Goal: Transaction & Acquisition: Purchase product/service

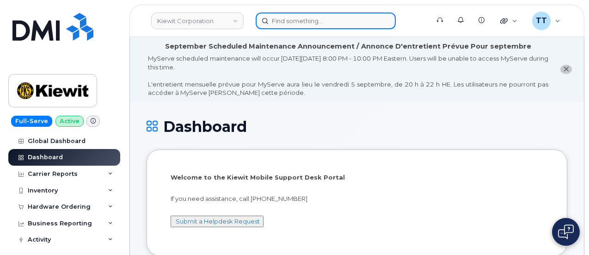
click at [307, 18] on input at bounding box center [326, 20] width 140 height 17
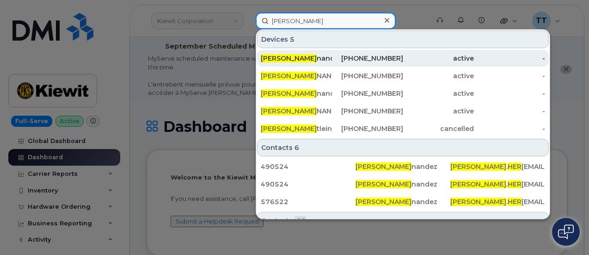
type input "kimberly her"
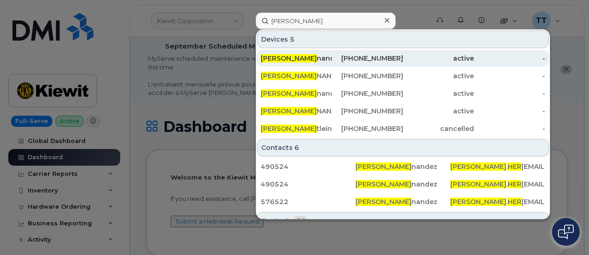
click at [305, 58] on div "Kimberly Her nandez" at bounding box center [296, 58] width 71 height 9
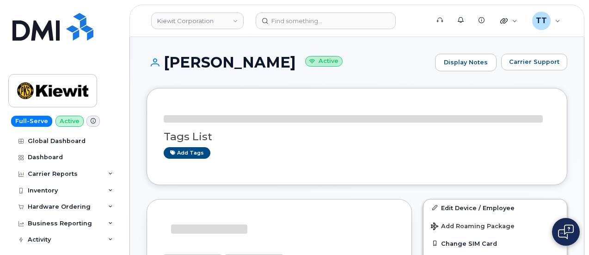
click at [225, 70] on h1 "Kimberly Hernandez Active" at bounding box center [288, 62] width 284 height 16
click at [225, 68] on h1 "Kimberly Hernandez Active" at bounding box center [288, 62] width 284 height 16
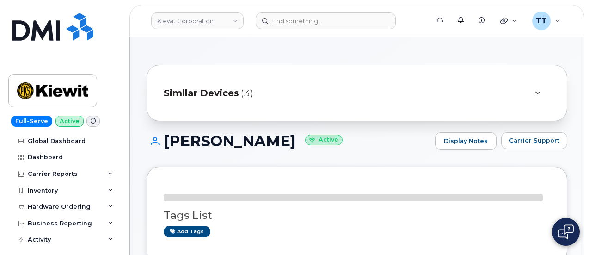
click at [225, 68] on div "Similar Devices (3)" at bounding box center [356, 93] width 421 height 56
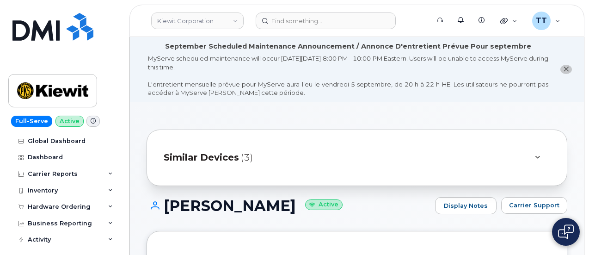
click at [235, 201] on h1 "Kimberly Hernandez Active" at bounding box center [288, 205] width 284 height 16
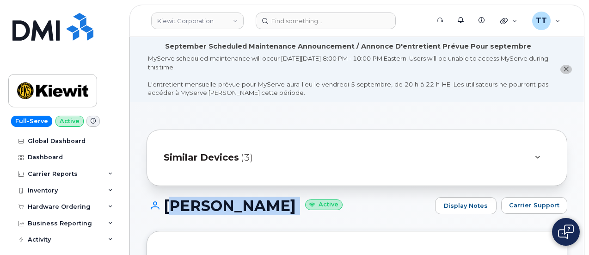
click at [235, 201] on h1 "Kimberly Hernandez Active" at bounding box center [288, 205] width 284 height 16
copy h1 "Kimberly Hernandez"
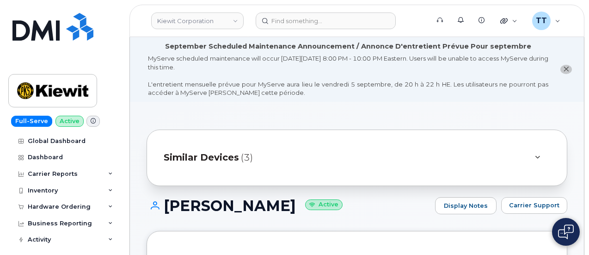
click at [427, 216] on div "Kimberly Hernandez Active Display Notes Carrier Support" at bounding box center [356, 214] width 421 height 34
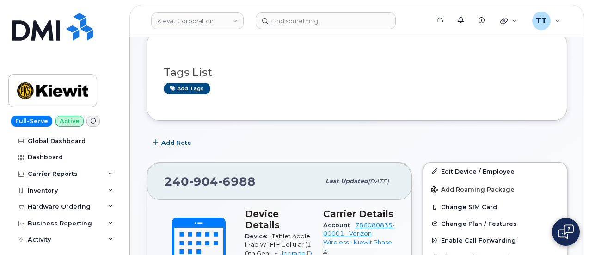
scroll to position [185, 0]
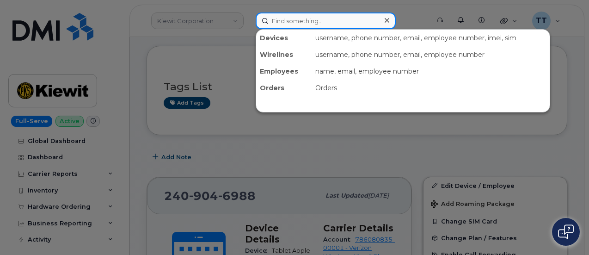
click at [287, 19] on input at bounding box center [326, 20] width 140 height 17
paste input "299107"
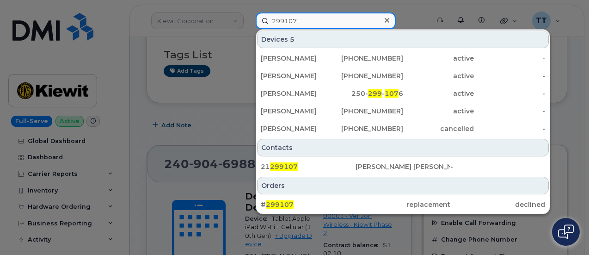
scroll to position [231, 0]
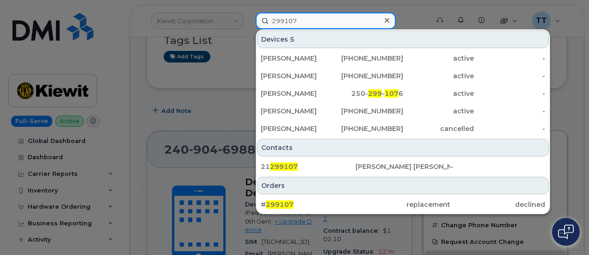
type input "299107"
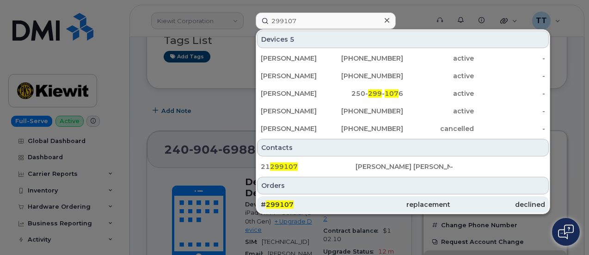
click at [357, 203] on div "replacement" at bounding box center [402, 204] width 95 height 9
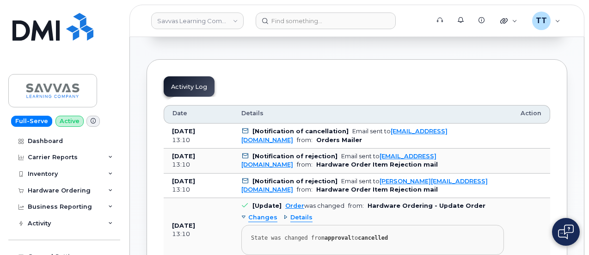
scroll to position [362, 0]
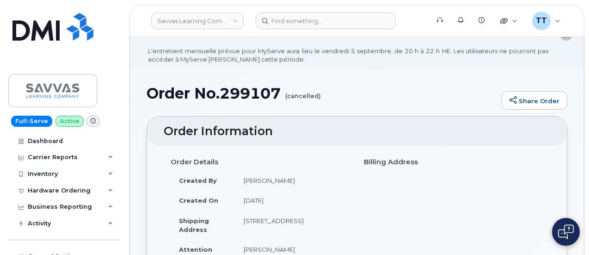
scroll to position [0, 0]
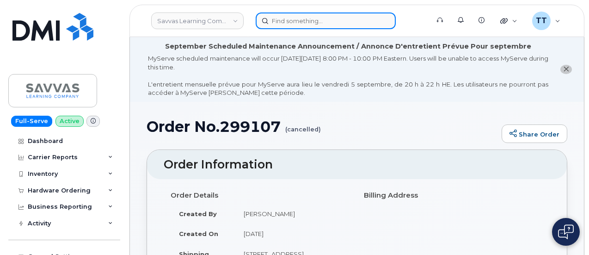
click at [326, 25] on input at bounding box center [326, 20] width 140 height 17
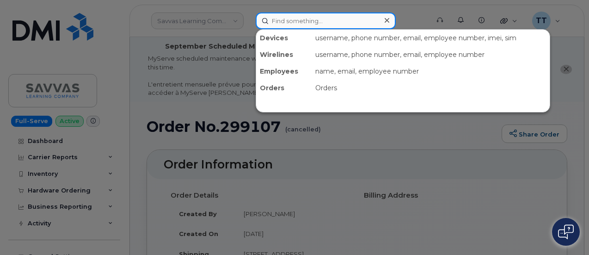
paste input "913-702-5138"
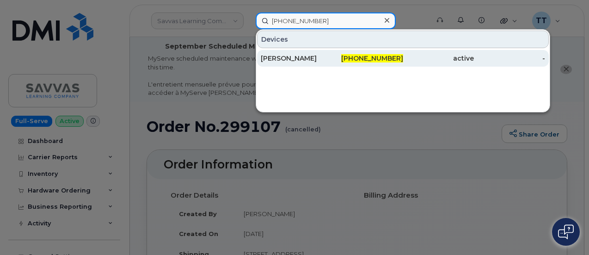
type input "913-702-5138"
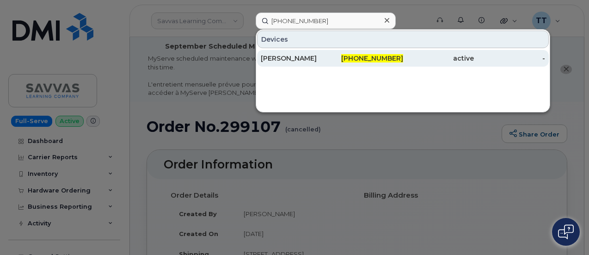
click at [312, 56] on div "JASON CURNS" at bounding box center [296, 58] width 71 height 9
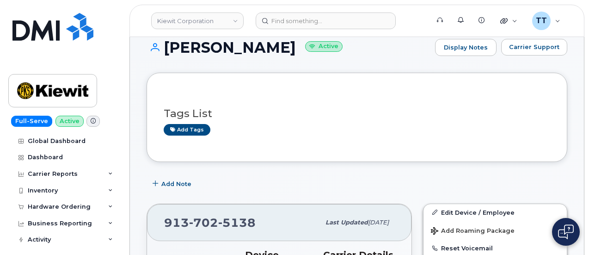
scroll to position [46, 0]
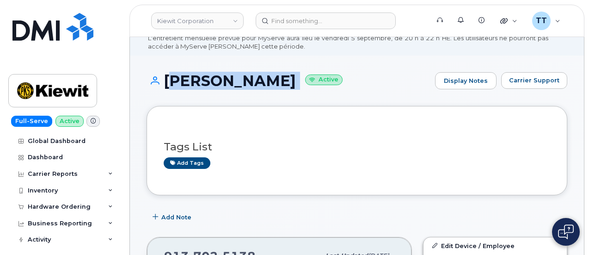
copy h1 "JASON CURNS"
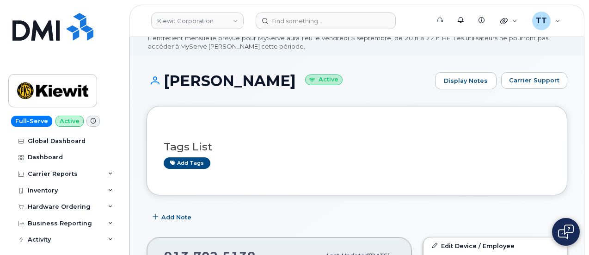
click at [218, 108] on div "Tags List Add tags" at bounding box center [356, 150] width 421 height 89
click at [106, 3] on div "Full-Serve Active Global Dashboard Dashboard Carrier Reports Monthly Billing Da…" at bounding box center [62, 127] width 125 height 255
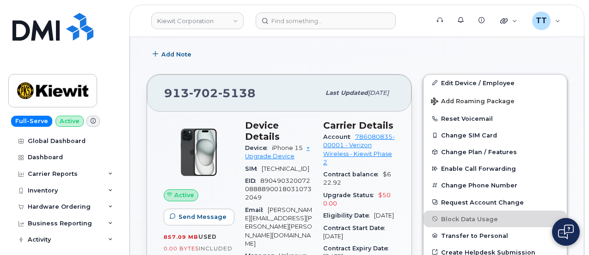
scroll to position [277, 0]
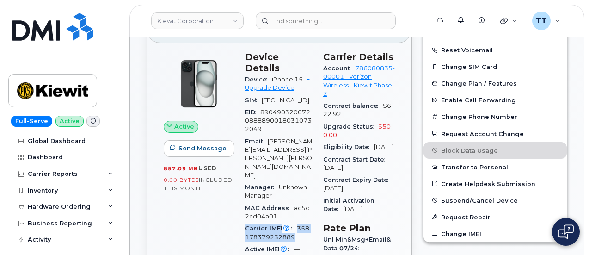
drag, startPoint x: 246, startPoint y: 198, endPoint x: 299, endPoint y: 206, distance: 53.3
click at [299, 222] on div "Carrier IMEI Carrier IMEI is reported during the last billing cycle or change o…" at bounding box center [278, 232] width 67 height 21
copy div "Carrier IMEI Carrier IMEI is reported during the last billing cycle or change o…"
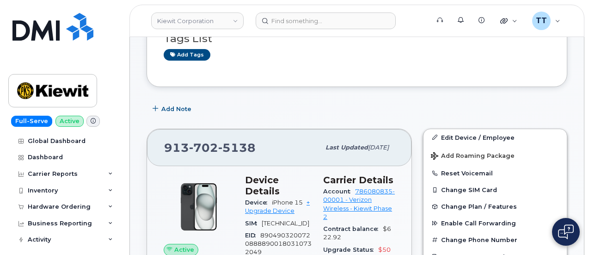
scroll to position [139, 0]
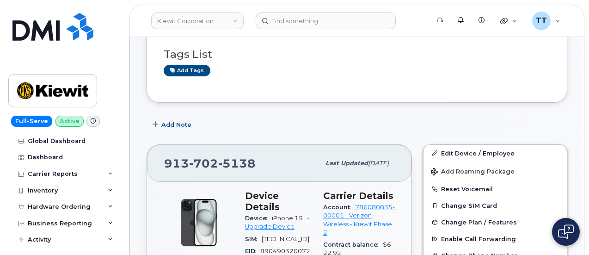
click at [205, 159] on span "702" at bounding box center [203, 163] width 29 height 14
click at [204, 159] on span "702" at bounding box center [203, 163] width 29 height 14
copy span "913 702 5138"
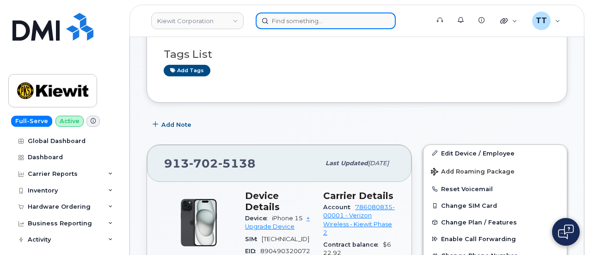
click at [291, 28] on input at bounding box center [326, 20] width 140 height 17
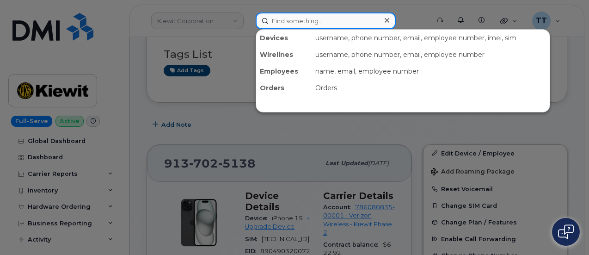
paste input "297317"
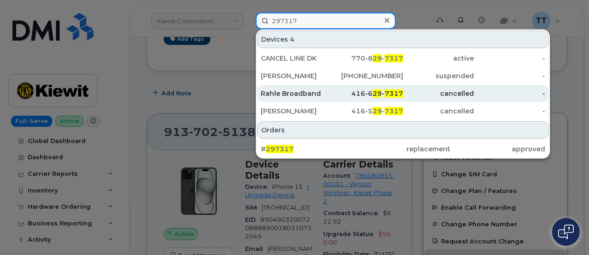
scroll to position [185, 0]
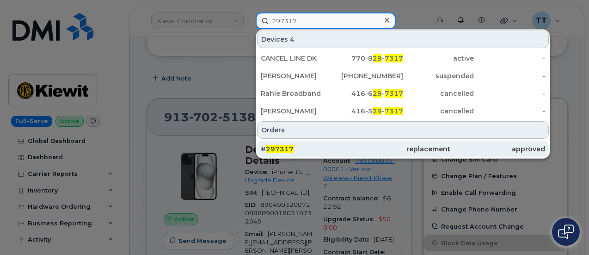
type input "297317"
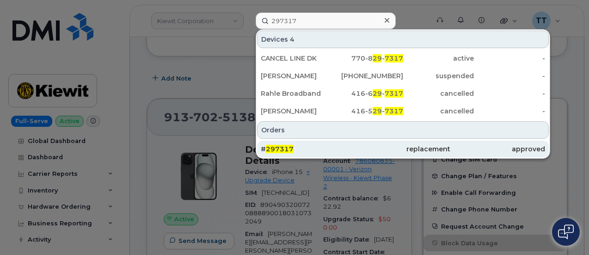
click at [315, 147] on div "# 297317" at bounding box center [308, 148] width 95 height 9
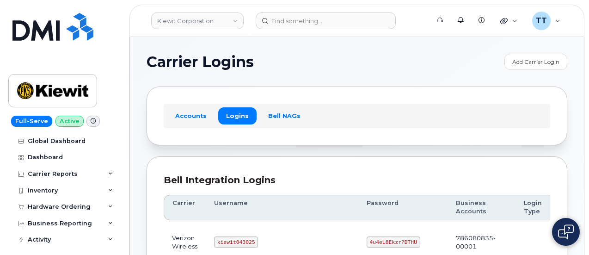
drag, startPoint x: 488, startPoint y: 92, endPoint x: 482, endPoint y: 98, distance: 8.5
click at [488, 92] on div "Accounts Logins Bell NAGs" at bounding box center [356, 115] width 421 height 58
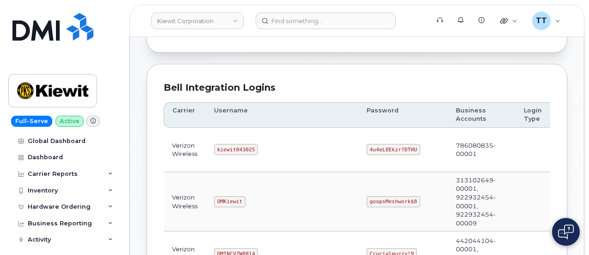
click at [225, 150] on code "kiewit043025" at bounding box center [236, 149] width 44 height 11
copy code "kiewit043025"
click at [278, 163] on td "kiewit043025" at bounding box center [282, 150] width 152 height 44
click at [366, 150] on code "4u4eL8Ekzr?DTHU" at bounding box center [393, 149] width 54 height 11
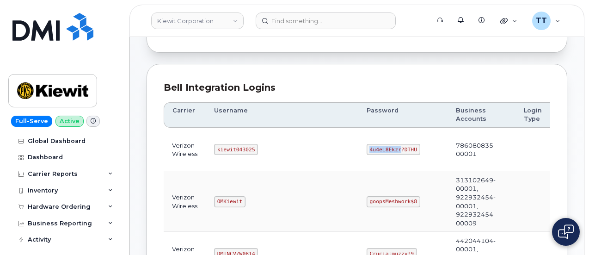
click at [366, 150] on code "4u4eL8Ekzr?DTHU" at bounding box center [393, 149] width 54 height 11
copy code "4u4eL8Ekzr?DTHU"
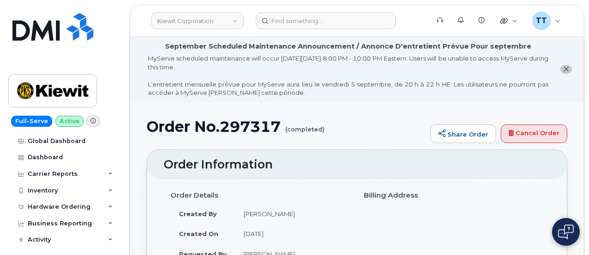
click at [493, 191] on h4 "Billing Address" at bounding box center [453, 195] width 179 height 8
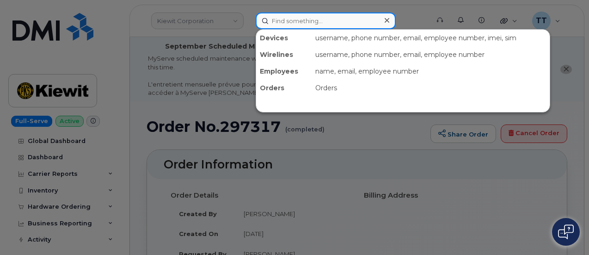
click at [327, 24] on input at bounding box center [326, 20] width 140 height 17
paste input "[PERSON_NAME]"
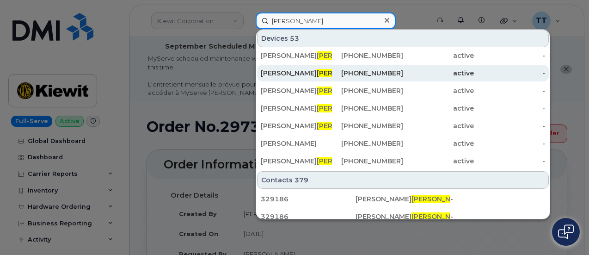
scroll to position [92, 0]
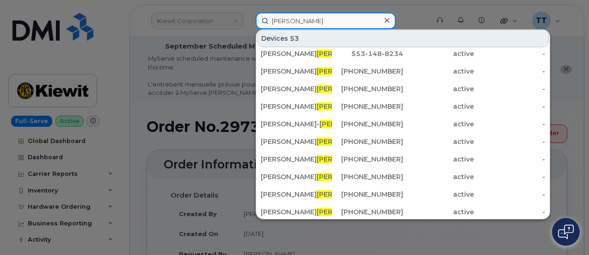
type input "[PERSON_NAME]"
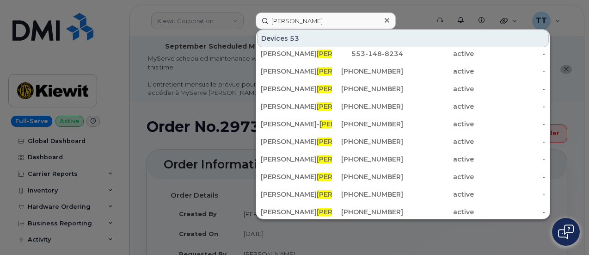
click at [329, 9] on div at bounding box center [294, 127] width 589 height 255
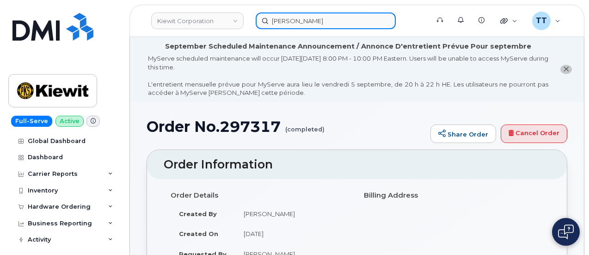
click at [314, 18] on input "[PERSON_NAME]" at bounding box center [326, 20] width 140 height 17
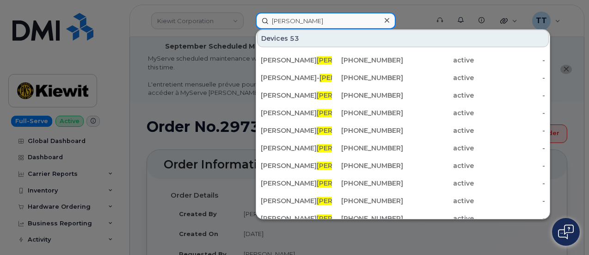
scroll to position [46, 0]
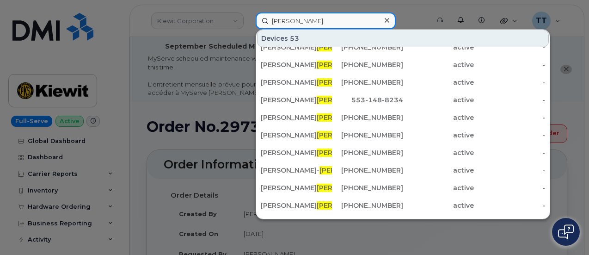
click at [280, 17] on input "beltran" at bounding box center [326, 20] width 140 height 17
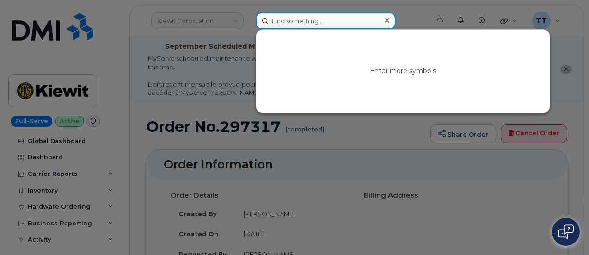
scroll to position [0, 0]
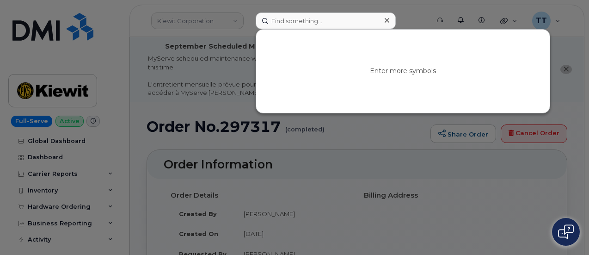
click at [287, 11] on div at bounding box center [294, 127] width 589 height 255
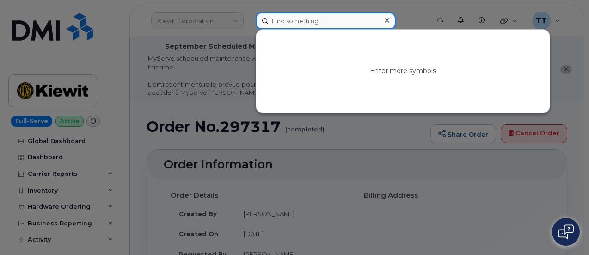
click at [283, 18] on input at bounding box center [326, 20] width 140 height 17
type input "x"
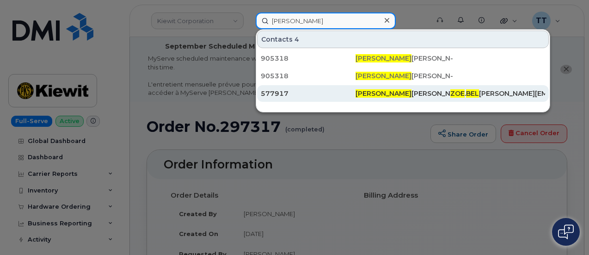
type input "zoe bel"
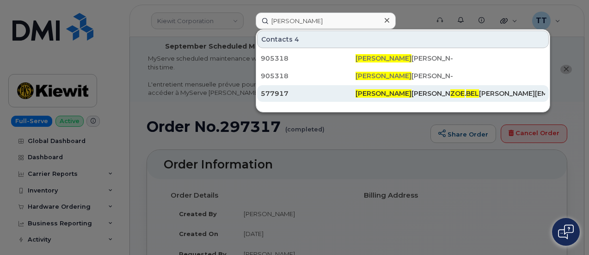
click at [356, 97] on div "Zoe Bel tran" at bounding box center [402, 93] width 95 height 9
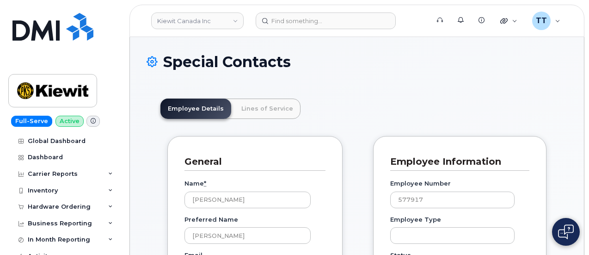
scroll to position [29, 0]
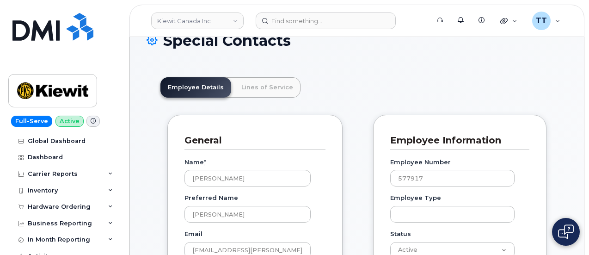
scroll to position [139, 0]
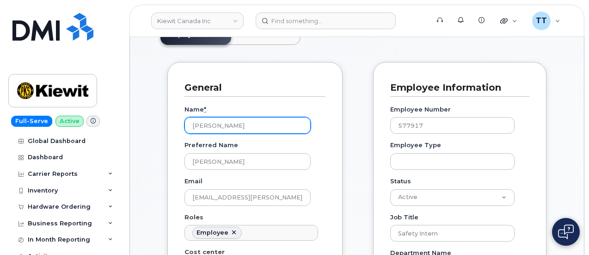
click at [211, 126] on input "[PERSON_NAME]" at bounding box center [247, 125] width 126 height 17
click at [211, 126] on input "Zoe Beltran" at bounding box center [247, 125] width 126 height 17
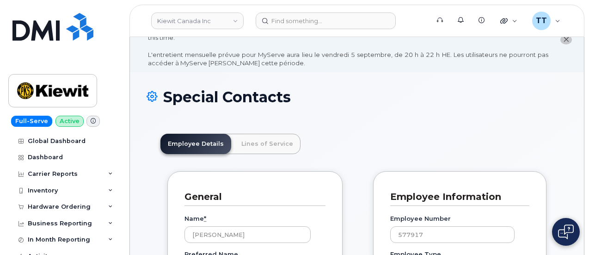
scroll to position [0, 0]
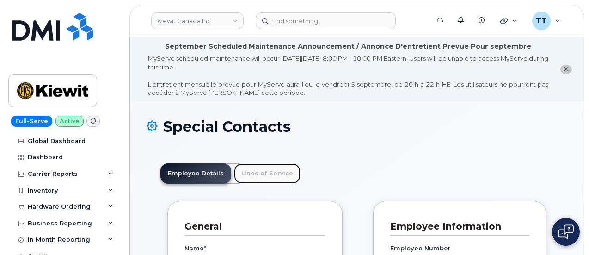
click at [249, 180] on link "Lines of Service" at bounding box center [267, 173] width 67 height 20
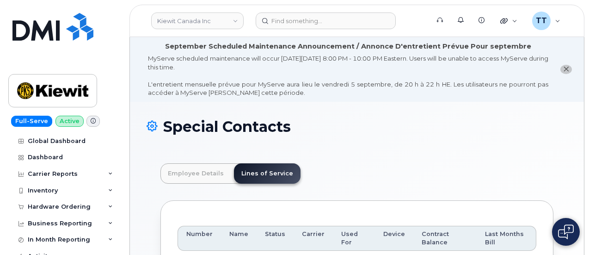
click at [506, 136] on div "Special Contacts" at bounding box center [356, 133] width 421 height 31
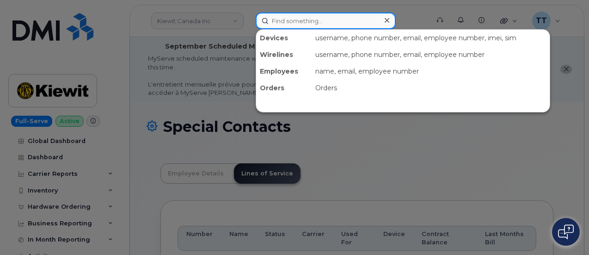
click at [293, 22] on input at bounding box center [326, 20] width 140 height 17
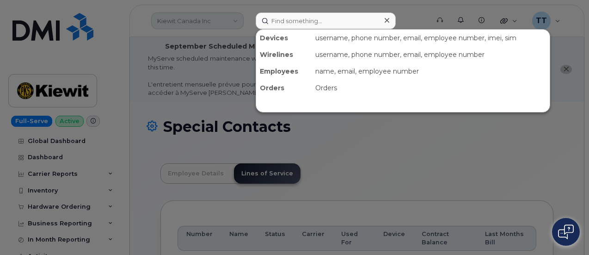
drag, startPoint x: 293, startPoint y: 22, endPoint x: 201, endPoint y: 24, distance: 92.5
click at [201, 25] on div at bounding box center [294, 127] width 589 height 255
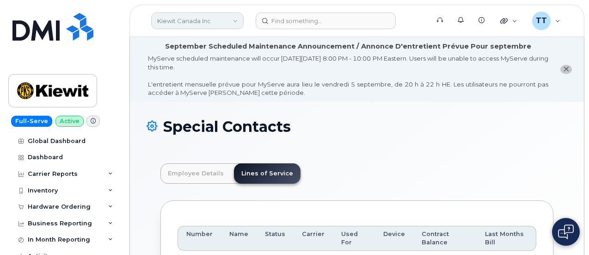
click at [200, 24] on link "Kiewit Canada Inc" at bounding box center [197, 20] width 92 height 17
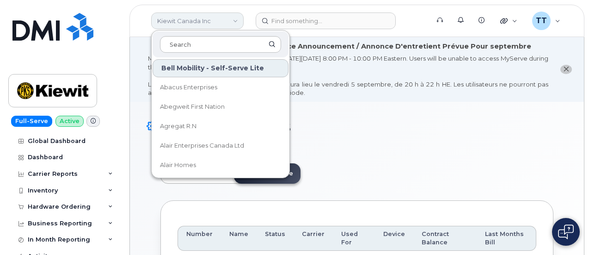
click at [177, 18] on link "Kiewit Canada Inc" at bounding box center [197, 20] width 92 height 17
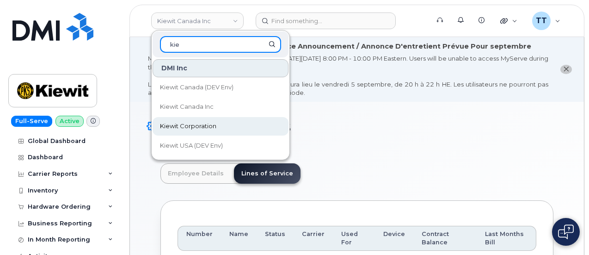
type input "kie"
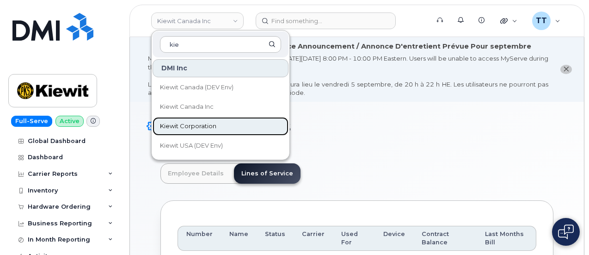
click at [195, 122] on span "Kiewit Corporation" at bounding box center [188, 126] width 56 height 9
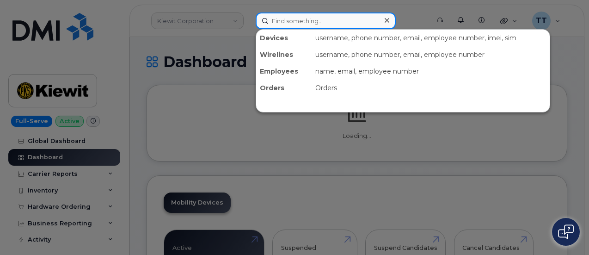
click at [299, 14] on input at bounding box center [326, 20] width 140 height 17
paste input "[PERSON_NAME]"
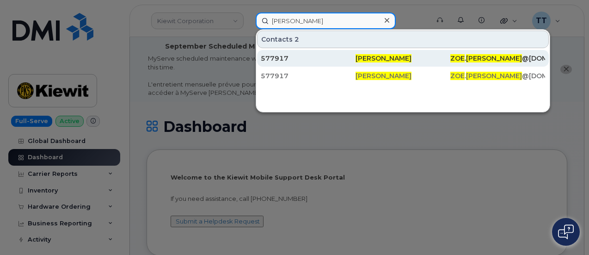
type input "[PERSON_NAME]"
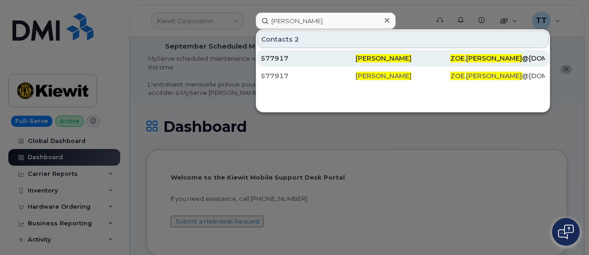
click at [372, 59] on span "[PERSON_NAME]" at bounding box center [383, 58] width 56 height 8
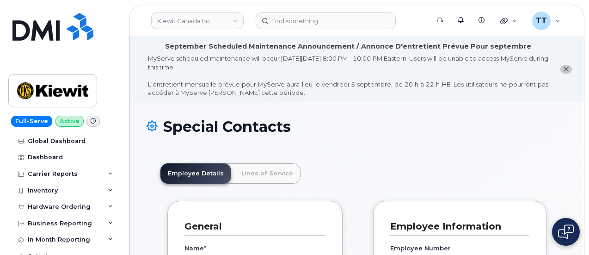
click at [188, 30] on header "[PERSON_NAME] Canada Inc Support Alerts Knowledge Base Quicklinks Suspend / Can…" at bounding box center [356, 21] width 455 height 32
click at [192, 25] on link "Kiewit Canada Inc" at bounding box center [197, 20] width 92 height 17
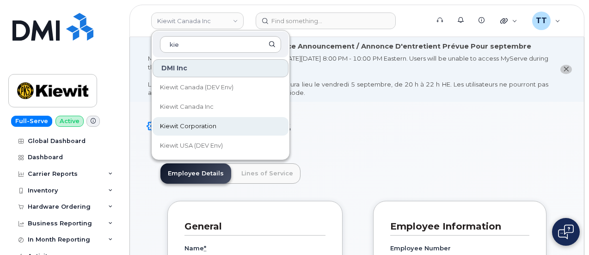
type input "kie"
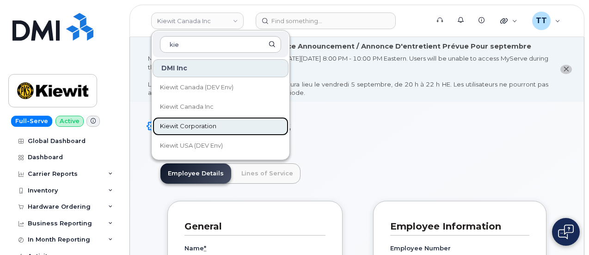
click at [214, 125] on span "Kiewit Corporation" at bounding box center [188, 126] width 56 height 9
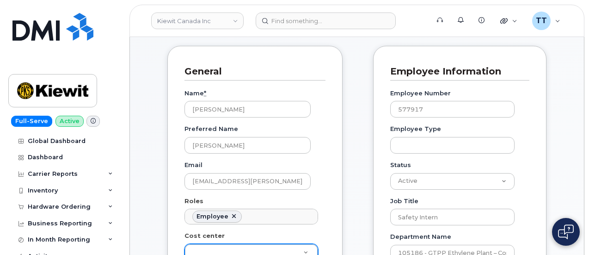
scroll to position [231, 0]
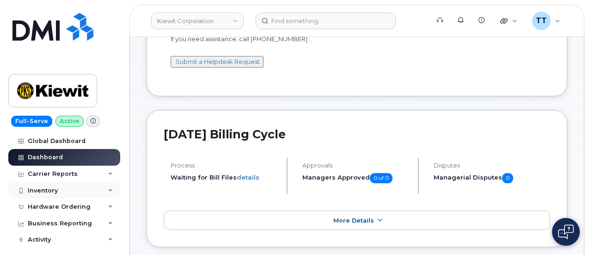
scroll to position [92, 0]
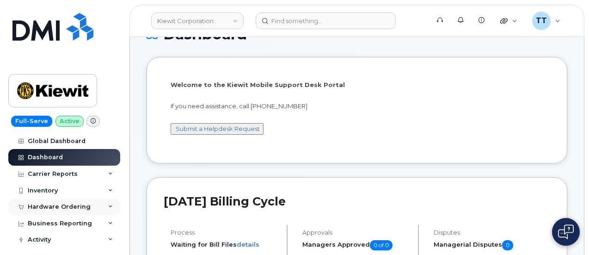
click at [61, 210] on div "Hardware Ordering" at bounding box center [64, 206] width 112 height 17
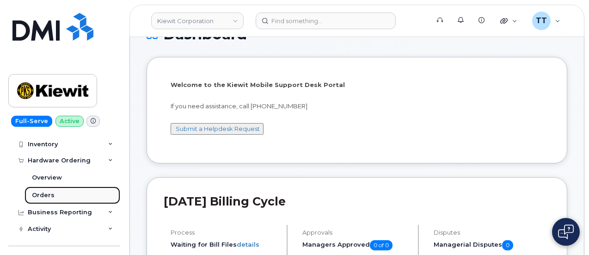
click at [59, 193] on link "Orders" at bounding box center [72, 195] width 96 height 18
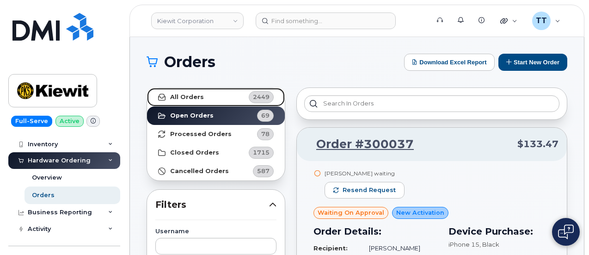
click at [221, 98] on link "All Orders 2449" at bounding box center [216, 97] width 138 height 18
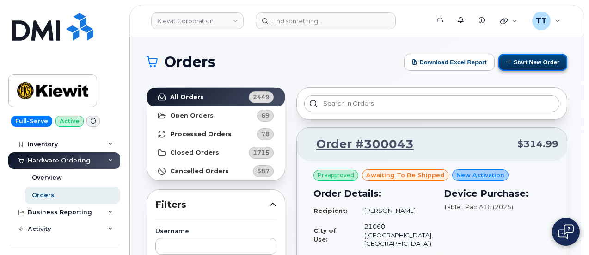
click at [529, 61] on button "Start New Order" at bounding box center [532, 62] width 69 height 17
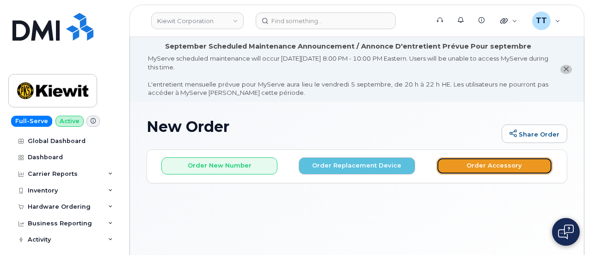
click at [463, 164] on button "Order Accessory" at bounding box center [494, 165] width 116 height 17
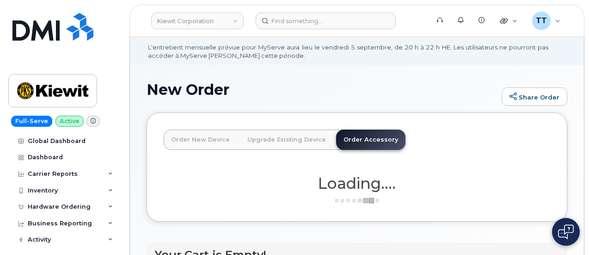
scroll to position [69, 0]
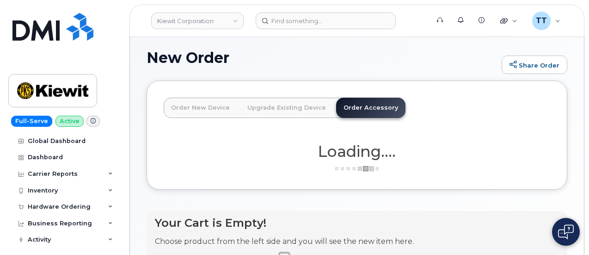
click at [198, 107] on link "Order New Device" at bounding box center [200, 108] width 73 height 20
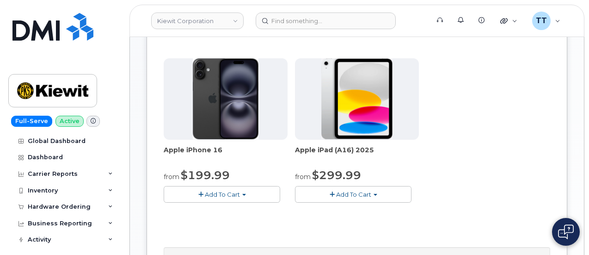
scroll to position [300, 0]
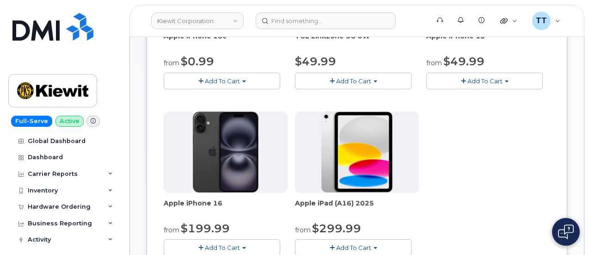
click at [426, 89] on button "Add To Cart" at bounding box center [484, 81] width 116 height 16
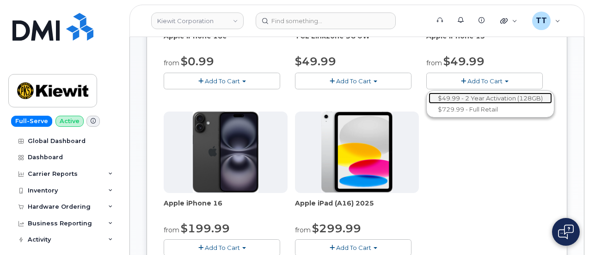
click at [428, 104] on link "$49.99 - 2 Year Activation (128GB)" at bounding box center [489, 98] width 123 height 12
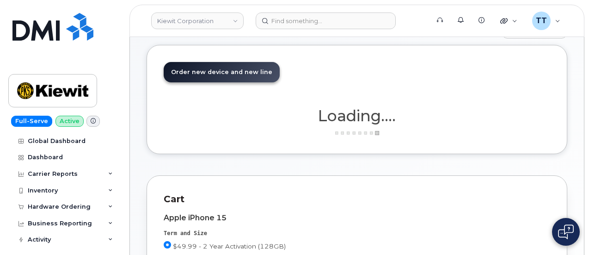
scroll to position [1, 0]
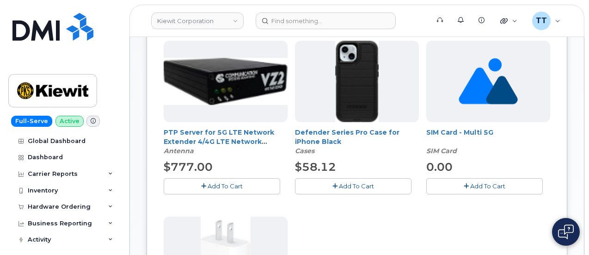
click at [339, 183] on span "Add To Cart" at bounding box center [356, 185] width 35 height 7
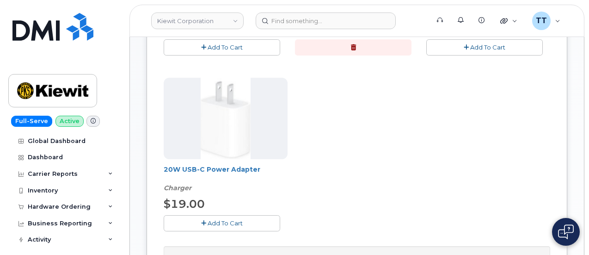
click at [207, 223] on span "Add To Cart" at bounding box center [224, 222] width 35 height 7
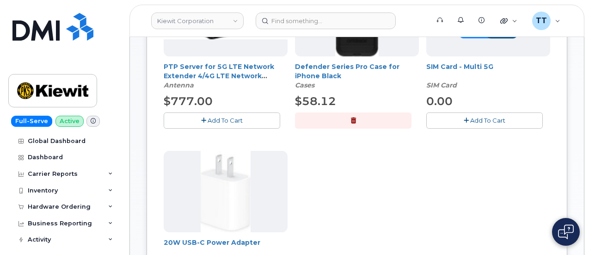
scroll to position [232, 0]
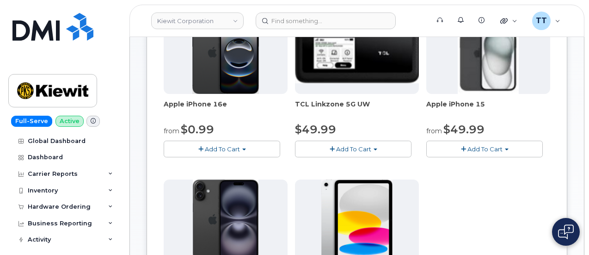
scroll to position [560, 0]
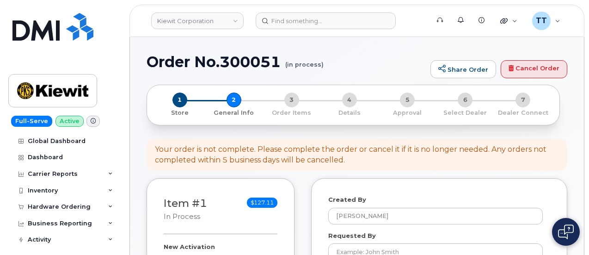
select select
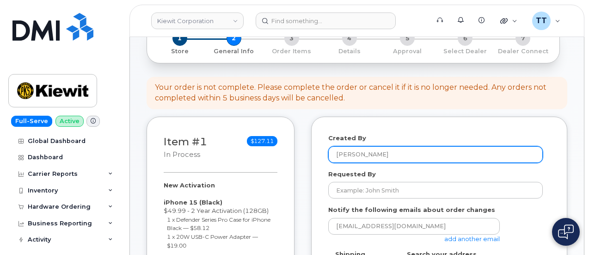
scroll to position [139, 0]
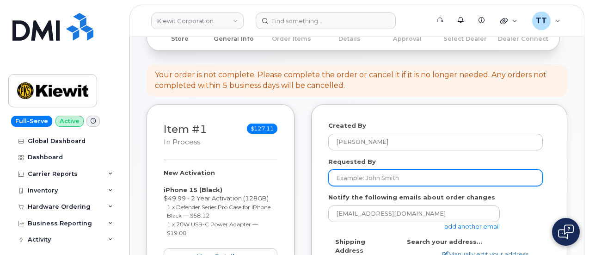
click at [373, 182] on input "Requested By" at bounding box center [435, 177] width 214 height 17
click at [376, 176] on input "Requested By" at bounding box center [435, 177] width 214 height 17
paste input "[PERSON_NAME]"
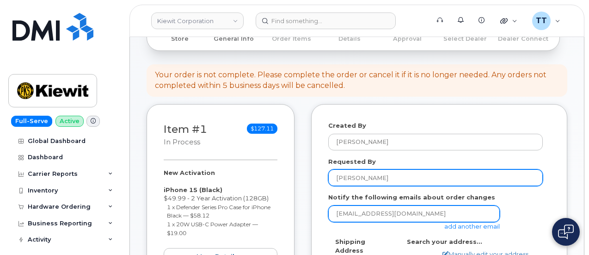
type input "[PERSON_NAME]"
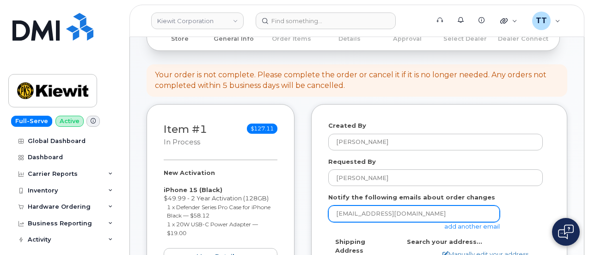
click at [386, 214] on input "[EMAIL_ADDRESS][DOMAIN_NAME]" at bounding box center [413, 213] width 171 height 17
click at [386, 213] on input "[EMAIL_ADDRESS][DOMAIN_NAME]" at bounding box center [413, 213] width 171 height 17
click at [386, 213] on input "ttedesco@dminc.com" at bounding box center [413, 213] width 171 height 17
click at [357, 212] on input "email" at bounding box center [413, 213] width 171 height 17
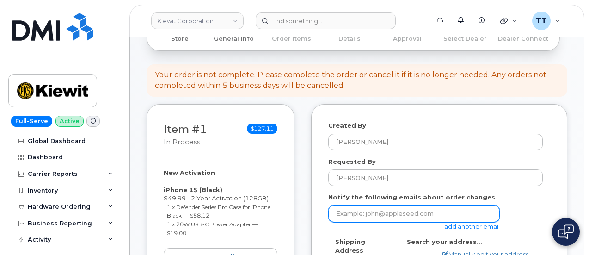
click at [342, 212] on input "email" at bounding box center [413, 213] width 171 height 17
paste input "ZOE.BELTRAN@TICUS.COM"
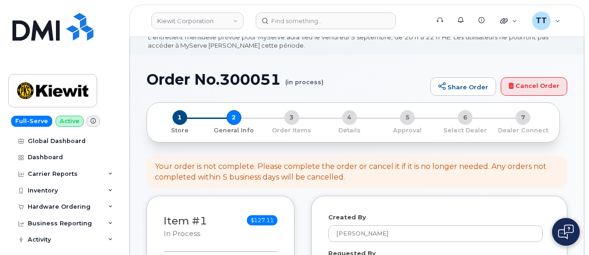
scroll to position [0, 0]
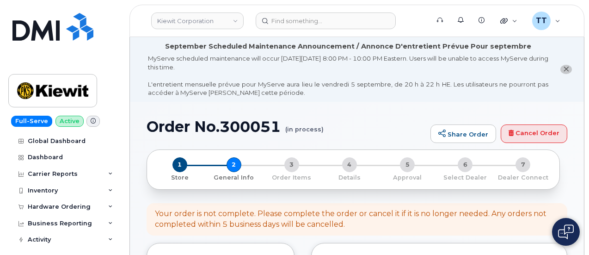
type input "ZOE.BELTRAN@TICUS.COM"
click at [238, 126] on h1 "Order No.300051 (in process)" at bounding box center [285, 126] width 279 height 16
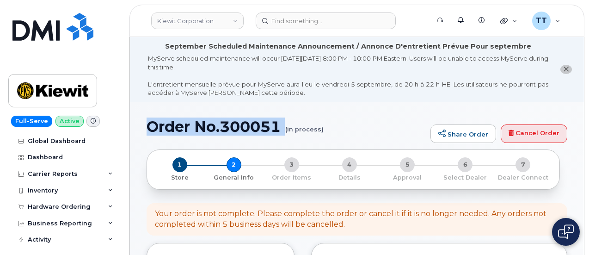
click at [238, 126] on h1 "Order No.300051 (in process)" at bounding box center [285, 126] width 279 height 16
copy h1 "Order No.300051"
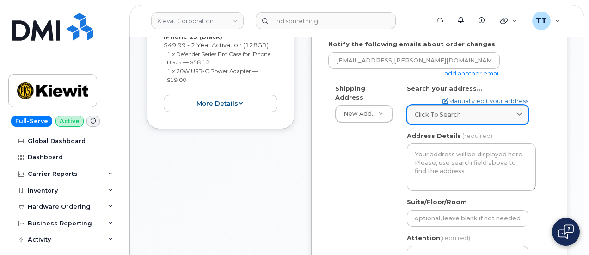
scroll to position [277, 0]
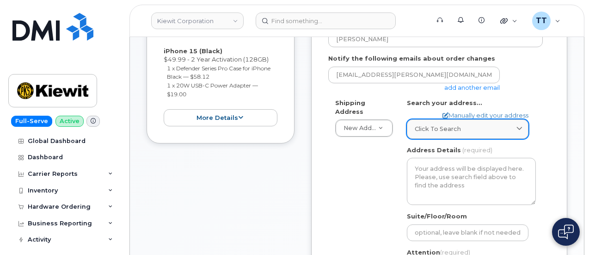
click at [445, 129] on span "Click to search" at bounding box center [438, 128] width 46 height 9
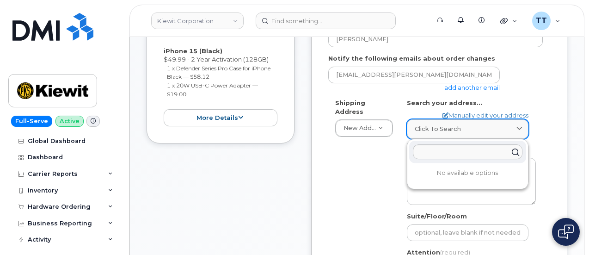
scroll to position [323, 0]
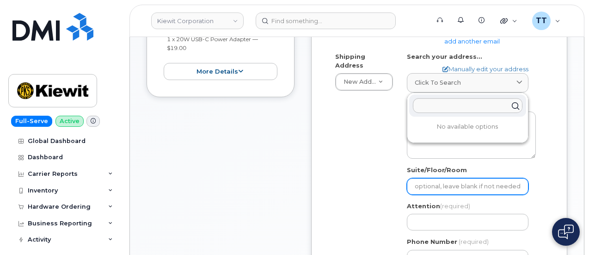
click at [429, 191] on input "Suite/Floor/Room" at bounding box center [468, 186] width 122 height 17
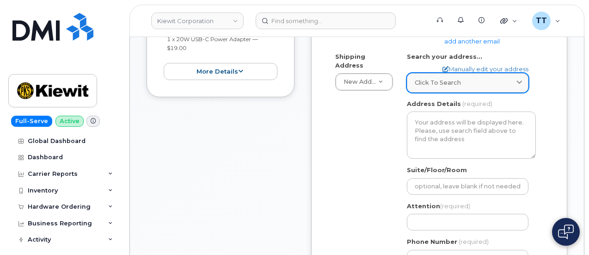
click at [451, 83] on span "Click to search" at bounding box center [438, 82] width 46 height 9
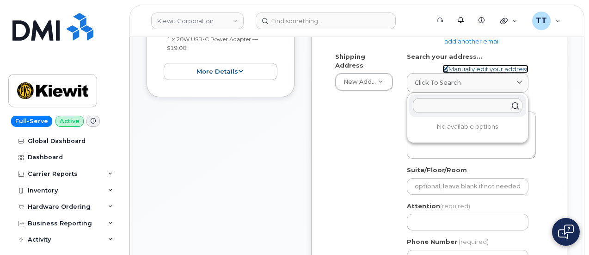
click at [465, 67] on link "Manually edit your address" at bounding box center [485, 69] width 86 height 9
select select
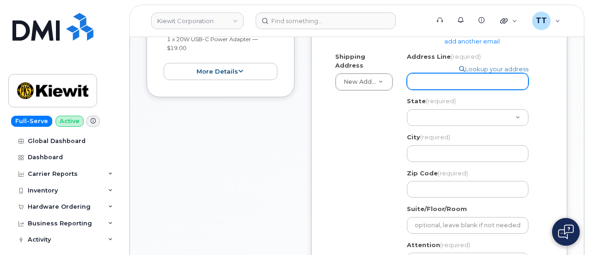
drag, startPoint x: 431, startPoint y: 114, endPoint x: 418, endPoint y: 84, distance: 32.7
click at [418, 84] on input "Address Line (required)" at bounding box center [468, 81] width 122 height 17
click at [416, 79] on input "Address Line (required)" at bounding box center [468, 81] width 122 height 17
paste input "2306 foreman road orange Texas 77630"
select select
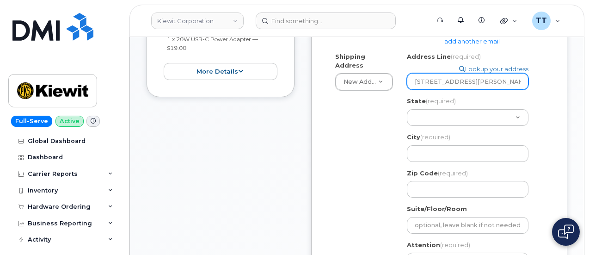
scroll to position [0, 15]
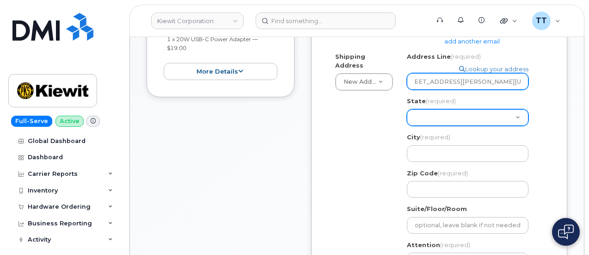
type input "2306 foreman road orange Texas 77630"
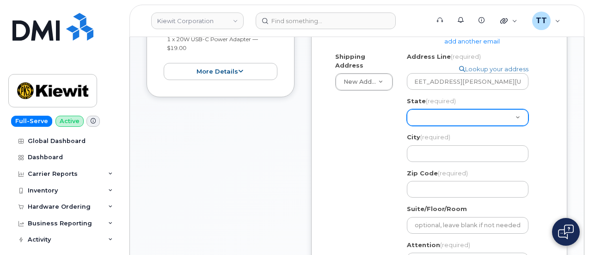
click at [438, 121] on select "Alabama Alaska American Samoa Arizona Arkansas California Colorado Connecticut …" at bounding box center [468, 117] width 122 height 17
select select "TX"
click at [407, 109] on select "Alabama Alaska American Samoa Arizona Arkansas California Colorado Connecticut …" at bounding box center [468, 117] width 122 height 17
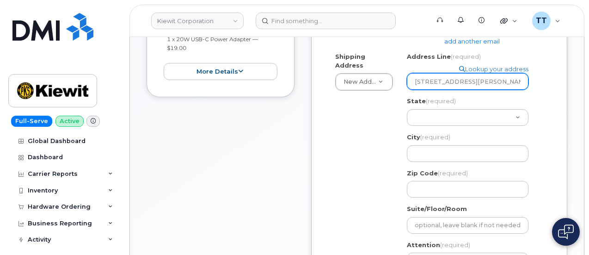
click at [479, 81] on input "2306 foreman road orange Texas 77630" at bounding box center [468, 81] width 122 height 17
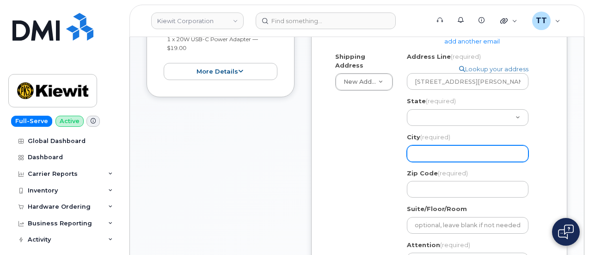
paste input "orange"
select select
type input "orange"
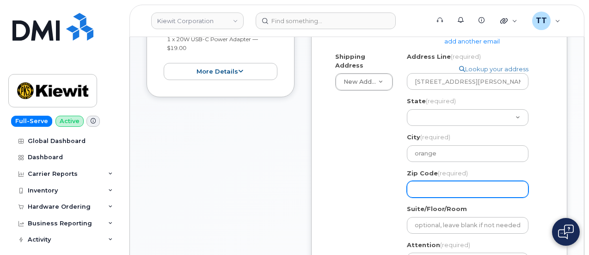
click at [446, 188] on input "Zip Code (required)" at bounding box center [468, 189] width 122 height 17
drag, startPoint x: 446, startPoint y: 188, endPoint x: 435, endPoint y: 186, distance: 11.2
click at [435, 186] on input "Zip Code (required)" at bounding box center [468, 189] width 122 height 17
paste input "77630"
select select
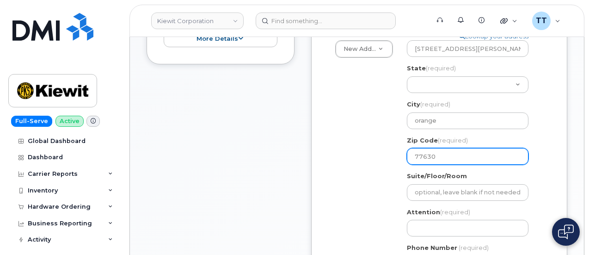
scroll to position [370, 0]
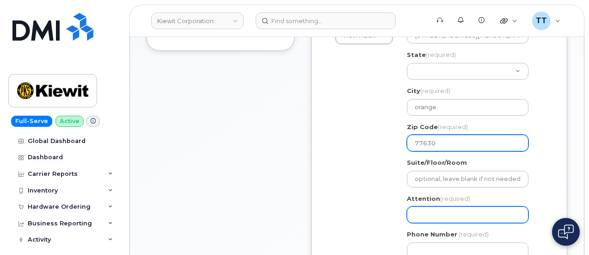
type input "77630"
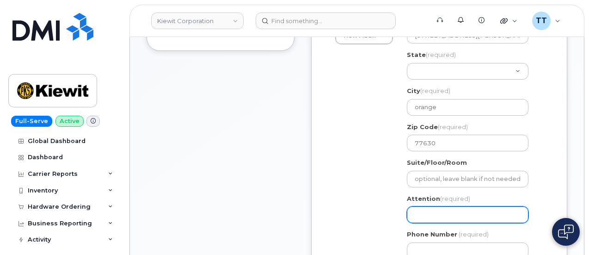
click at [446, 214] on input "Attention (required)" at bounding box center [468, 214] width 122 height 17
click at [459, 213] on input "Attention (required)" at bounding box center [468, 214] width 122 height 17
paste input "CS0793039"
select select
type input "CS0793039"
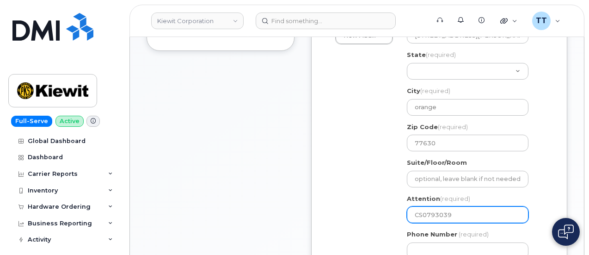
click at [475, 221] on input "CS0793039" at bounding box center [468, 214] width 122 height 17
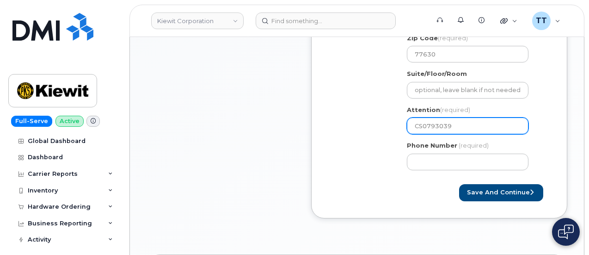
scroll to position [462, 0]
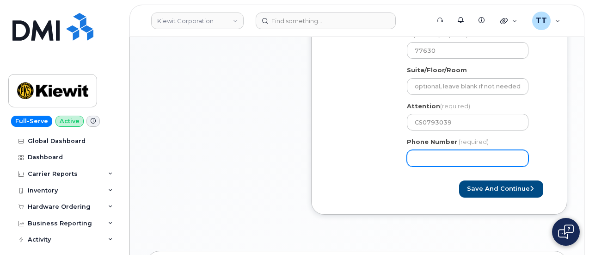
click at [431, 151] on input "Phone Number" at bounding box center [468, 158] width 122 height 17
paste input "7857477935"
select select
type input "7857477935"
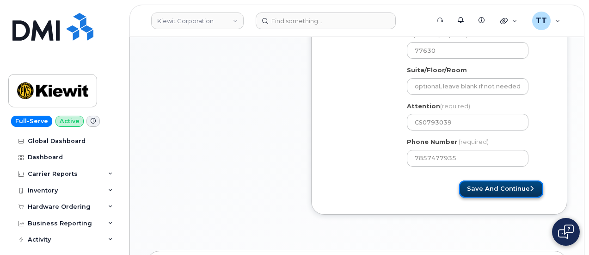
click at [495, 186] on button "Save and Continue" at bounding box center [501, 188] width 84 height 17
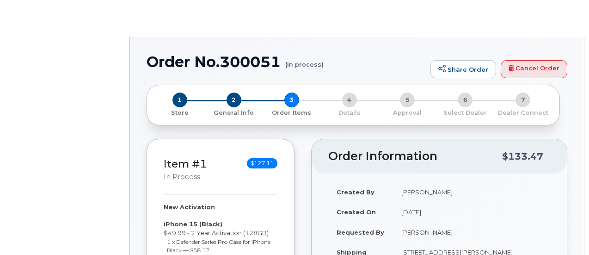
select select
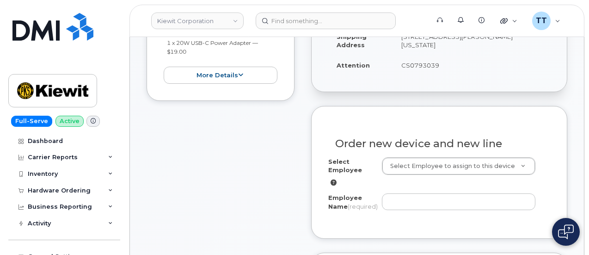
scroll to position [203, 0]
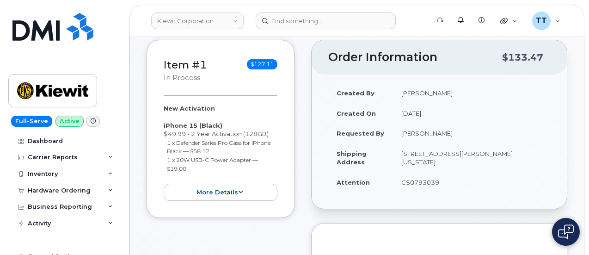
click at [412, 134] on td "Zoe Beltran" at bounding box center [471, 133] width 157 height 20
copy tbody "Zoe Beltran"
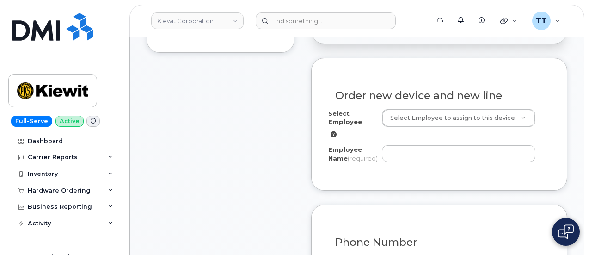
scroll to position [388, 0]
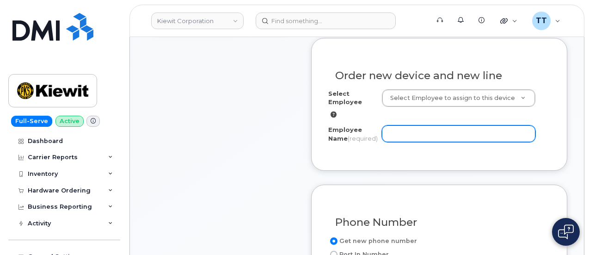
paste input "Zoe Beltran"
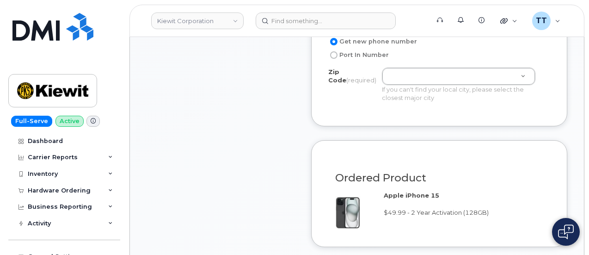
scroll to position [573, 0]
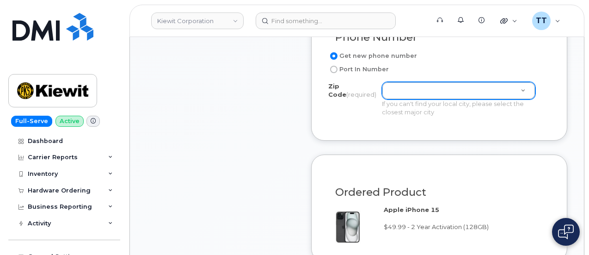
type input "Zoe Beltran"
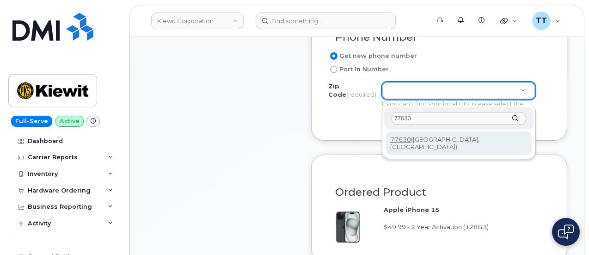
type input "77630"
type input "77630 (Orange, TX)"
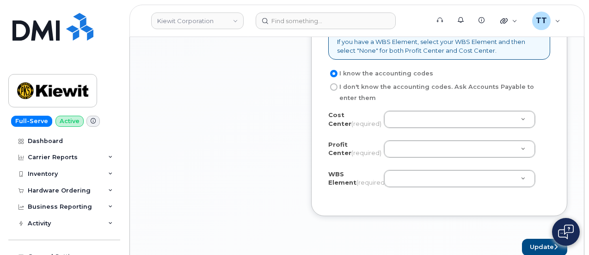
scroll to position [896, 0]
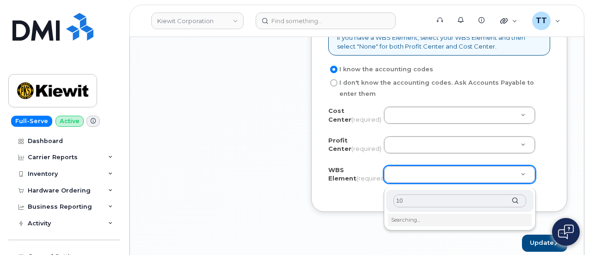
type input "1"
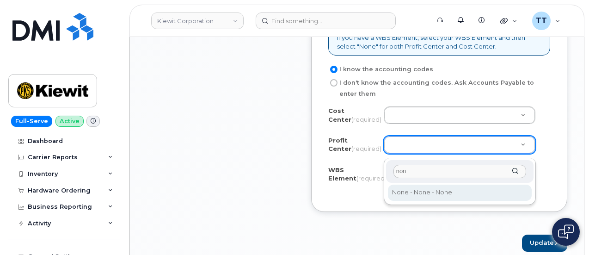
type input "non"
select select "None"
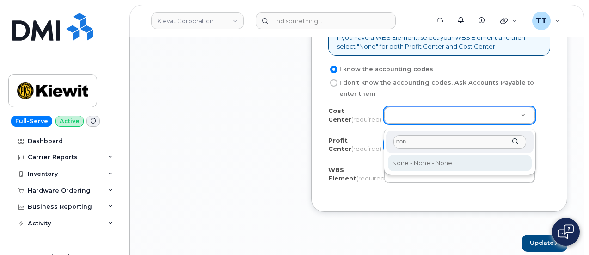
type input "non"
type input "None"
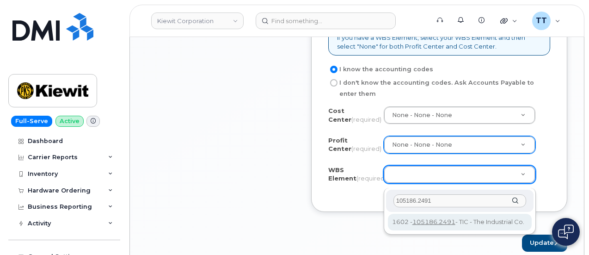
type input "105186.2491"
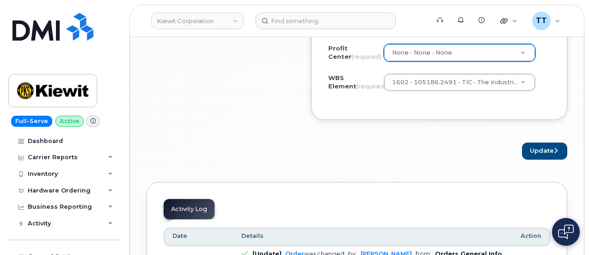
scroll to position [988, 0]
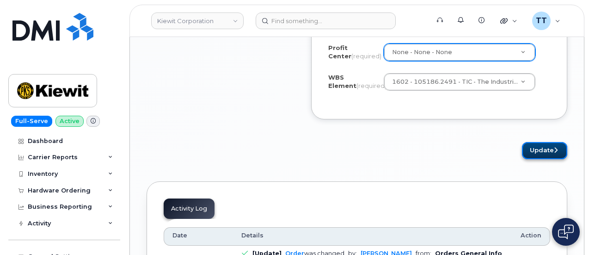
click at [538, 158] on button "Update" at bounding box center [544, 150] width 45 height 17
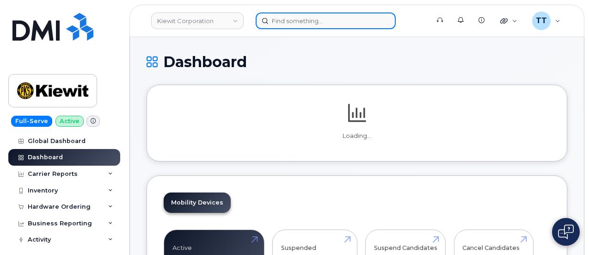
click at [287, 22] on input at bounding box center [326, 20] width 140 height 17
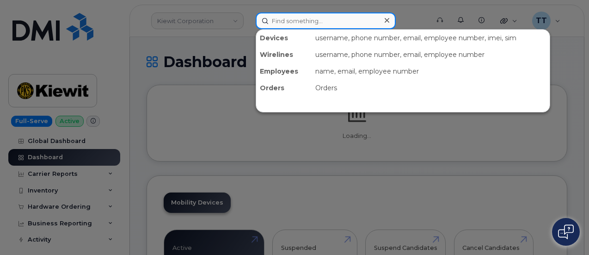
paste input "355683570545362"
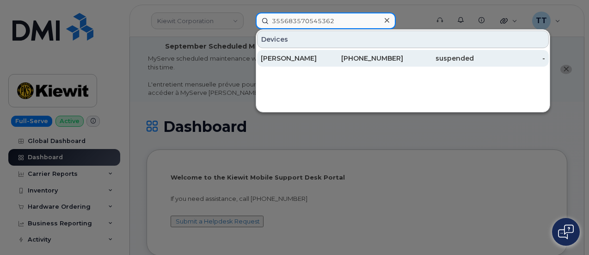
type input "355683570545362"
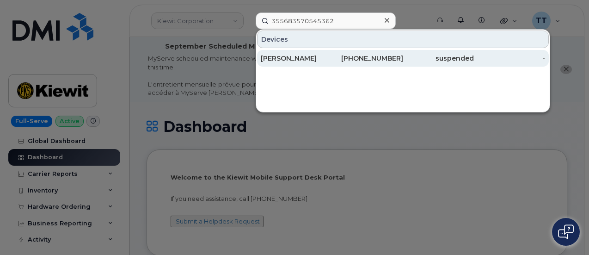
click at [324, 55] on div "[PERSON_NAME]" at bounding box center [296, 58] width 71 height 9
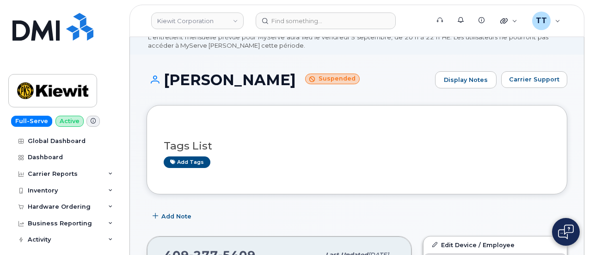
scroll to position [46, 0]
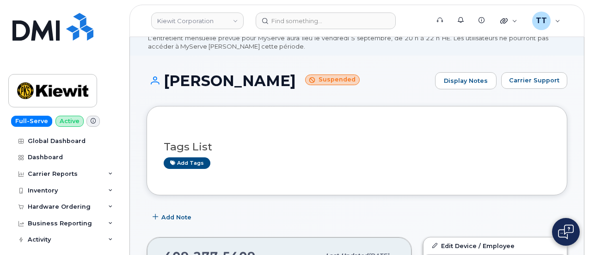
click at [263, 81] on h1 "[PERSON_NAME] Suspended" at bounding box center [288, 81] width 284 height 16
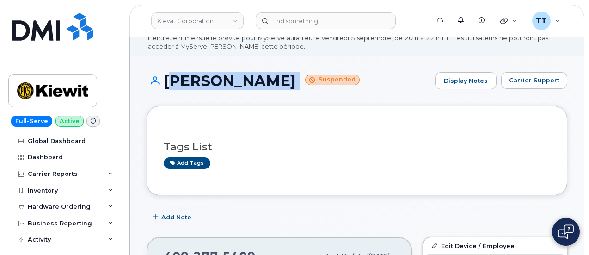
click at [263, 81] on h1 "[PERSON_NAME] Suspended" at bounding box center [288, 81] width 284 height 16
click at [268, 102] on div "[PERSON_NAME] Suspended Display Notes Carrier Support" at bounding box center [356, 89] width 421 height 34
click at [281, 82] on h1 "[PERSON_NAME] Suspended" at bounding box center [288, 81] width 284 height 16
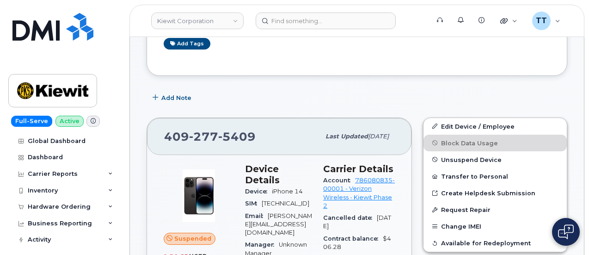
scroll to position [231, 0]
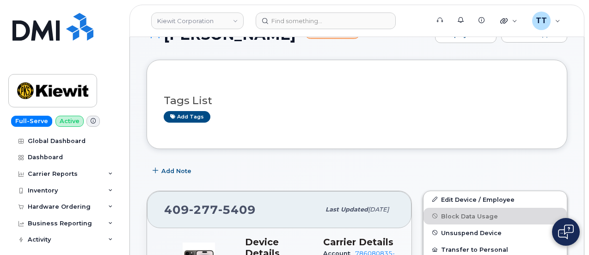
click at [494, 176] on div "Add Note" at bounding box center [356, 171] width 421 height 17
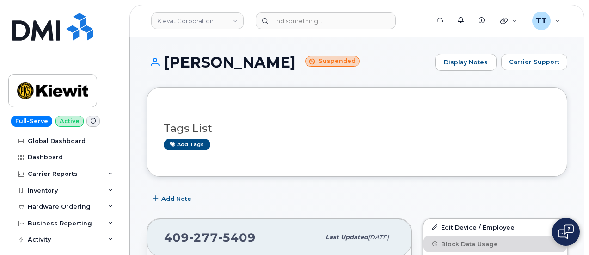
scroll to position [139, 0]
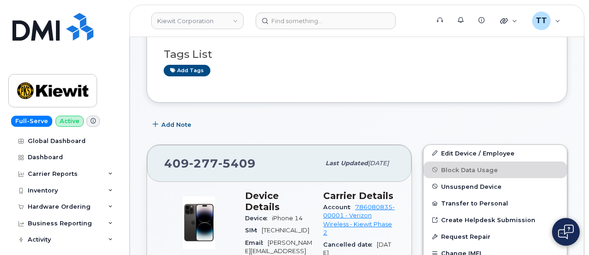
click at [196, 163] on span "277" at bounding box center [203, 163] width 29 height 14
copy span "[PHONE_NUMBER]"
drag, startPoint x: 512, startPoint y: 130, endPoint x: 506, endPoint y: 129, distance: 6.5
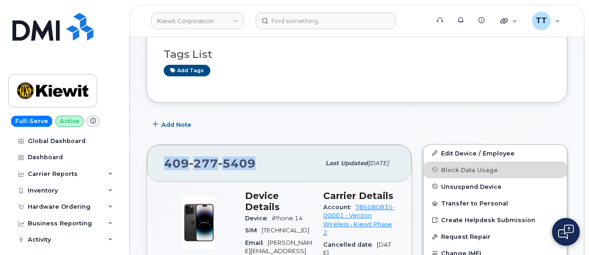
click at [512, 130] on div "Add Note" at bounding box center [356, 124] width 421 height 17
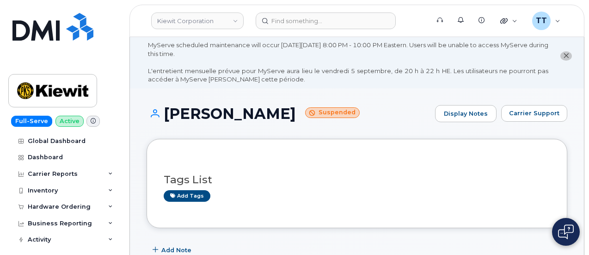
scroll to position [0, 0]
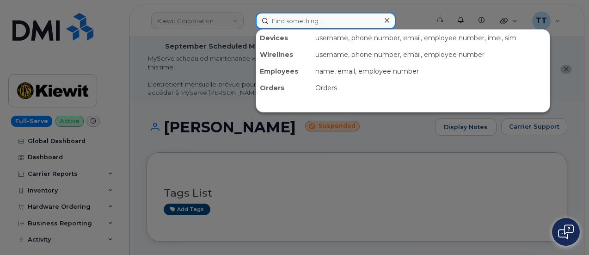
click at [312, 24] on input at bounding box center [326, 20] width 140 height 17
paste input "[PHONE_NUMBER]"
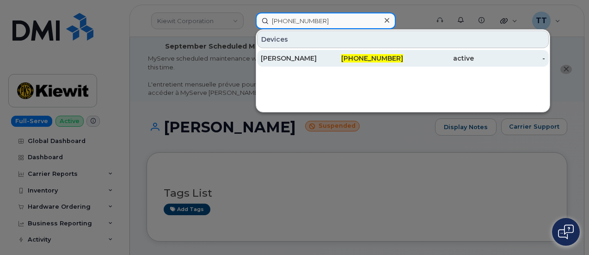
type input "[PHONE_NUMBER]"
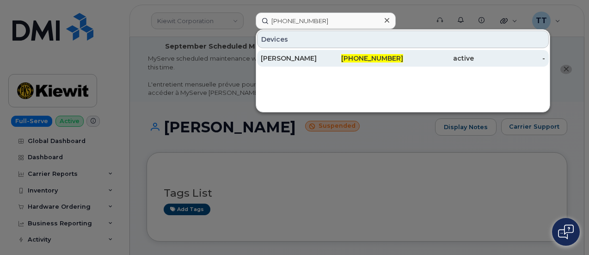
click at [310, 62] on div "[PERSON_NAME]" at bounding box center [296, 58] width 71 height 17
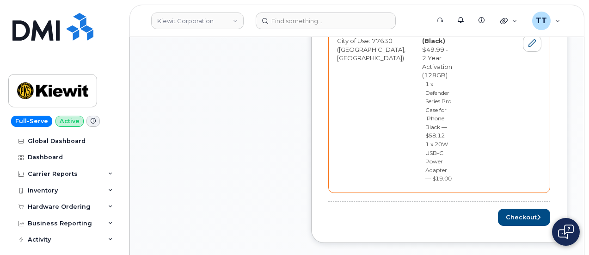
scroll to position [601, 0]
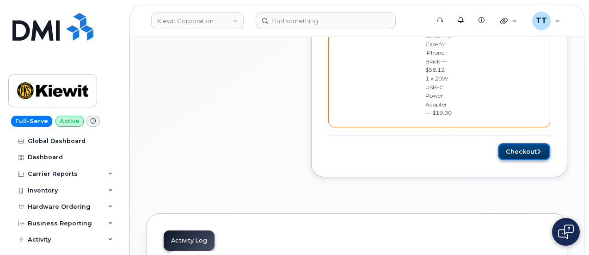
click at [510, 143] on button "Checkout" at bounding box center [524, 151] width 52 height 17
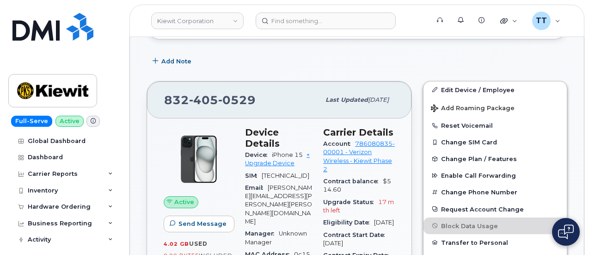
scroll to position [185, 0]
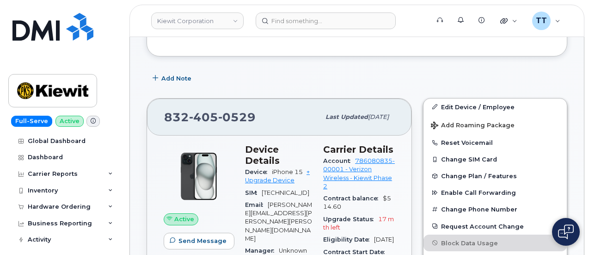
click at [209, 113] on span "405" at bounding box center [203, 117] width 29 height 14
copy span "[PHONE_NUMBER]"
click at [260, 112] on div "[PHONE_NUMBER]" at bounding box center [242, 116] width 156 height 19
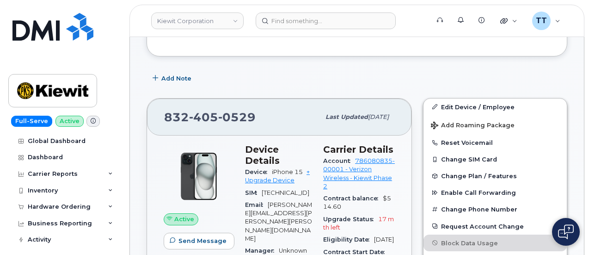
click at [239, 114] on span "0529" at bounding box center [236, 117] width 37 height 14
copy span "[PHONE_NUMBER]"
click at [288, 116] on div "[PHONE_NUMBER]" at bounding box center [242, 116] width 156 height 19
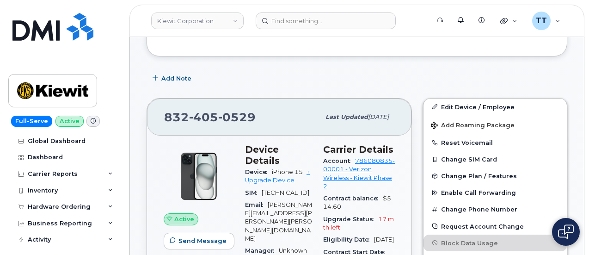
click at [237, 116] on span "0529" at bounding box center [236, 117] width 37 height 14
copy span "[PHONE_NUMBER]"
click at [334, 80] on div "Add Note" at bounding box center [356, 78] width 421 height 17
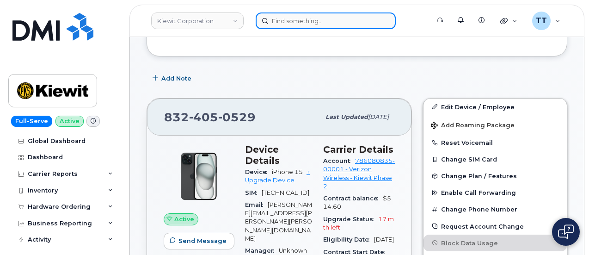
click at [311, 22] on input at bounding box center [326, 20] width 140 height 17
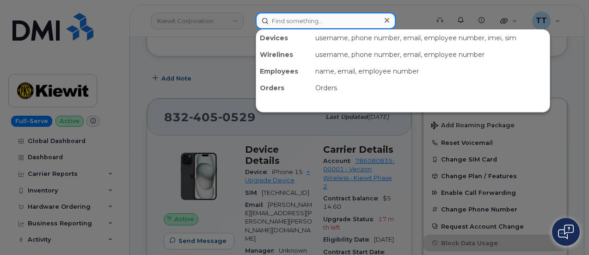
paste input "7202036443"
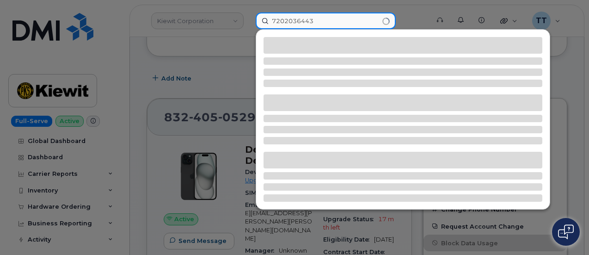
type input "7202036443"
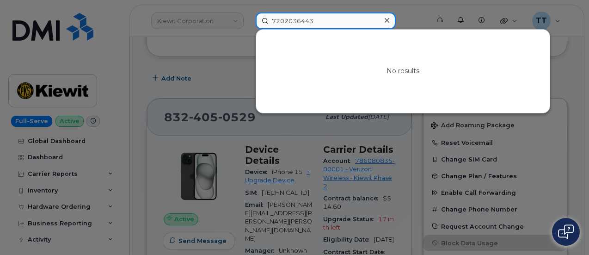
click at [288, 23] on input "7202036443" at bounding box center [326, 20] width 140 height 17
click at [286, 24] on input "7202036443" at bounding box center [326, 20] width 140 height 17
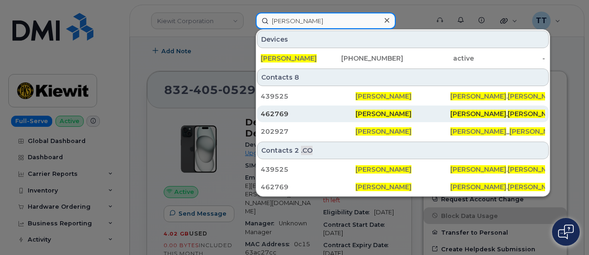
scroll to position [231, 0]
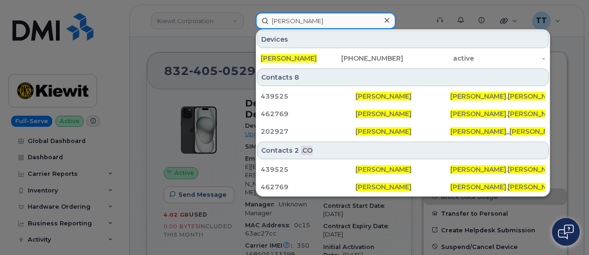
click at [291, 21] on input "julian gonzalez" at bounding box center [326, 20] width 140 height 17
type input "julian gonzalez"
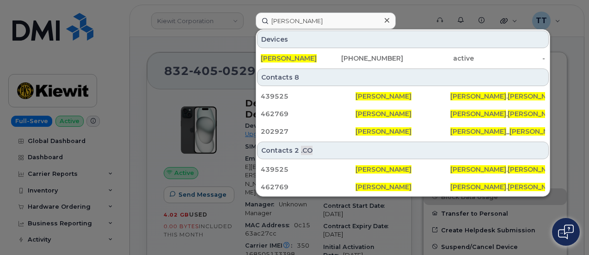
click at [490, 32] on div "Devices" at bounding box center [403, 39] width 292 height 18
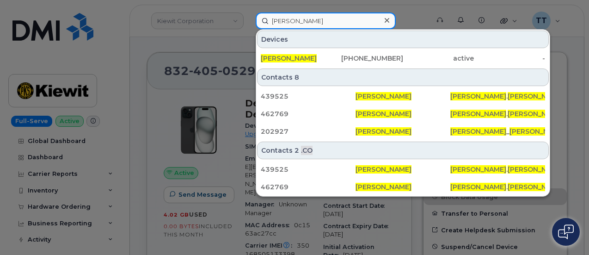
click at [293, 18] on input "julian gonzalez" at bounding box center [326, 20] width 140 height 17
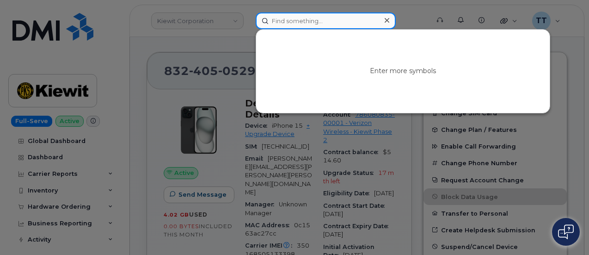
paste input "299471"
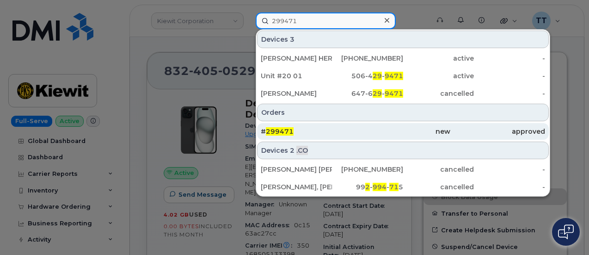
type input "299471"
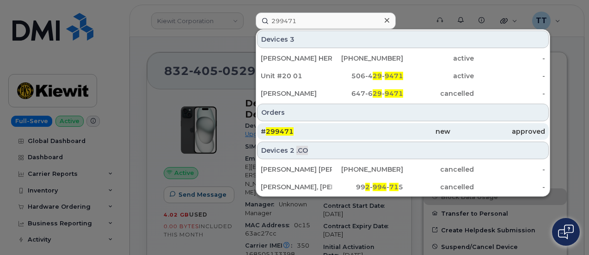
click at [339, 128] on div "# 299471" at bounding box center [308, 131] width 95 height 9
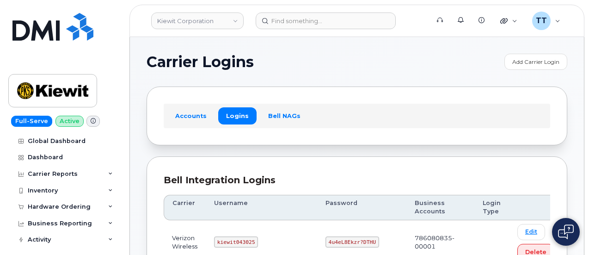
scroll to position [92, 0]
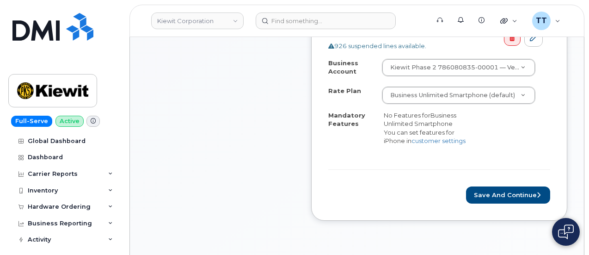
scroll to position [462, 0]
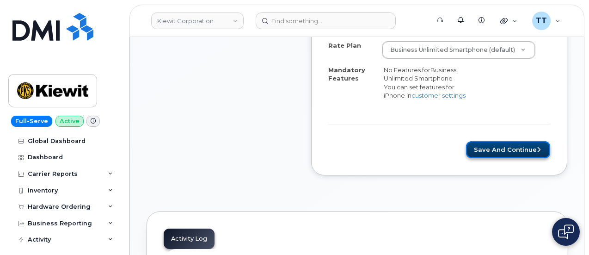
click at [486, 151] on button "Save and Continue" at bounding box center [508, 149] width 84 height 17
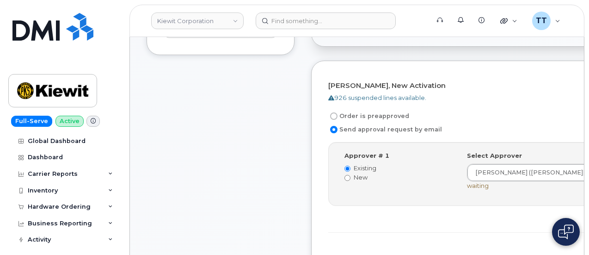
scroll to position [370, 0]
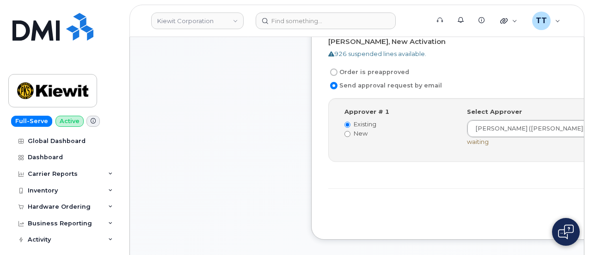
click at [201, 204] on div "Item #1 Waiting On Approval $127.11 New Activation [PERSON_NAME] iPhone 15 (Bla…" at bounding box center [220, 43] width 148 height 420
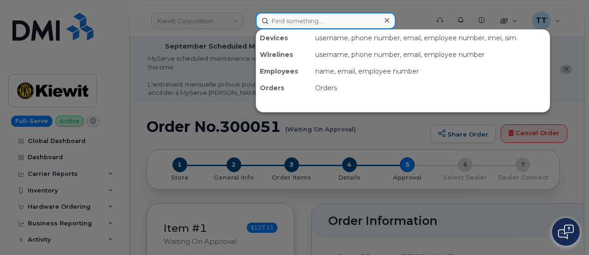
click at [296, 22] on input at bounding box center [326, 20] width 140 height 17
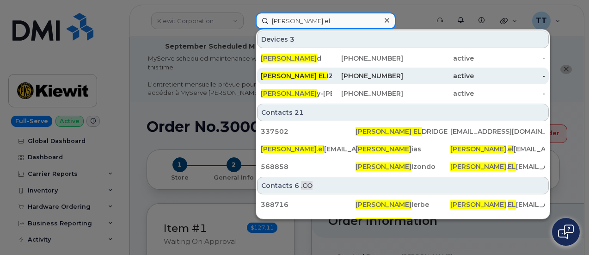
type input "[PERSON_NAME] el"
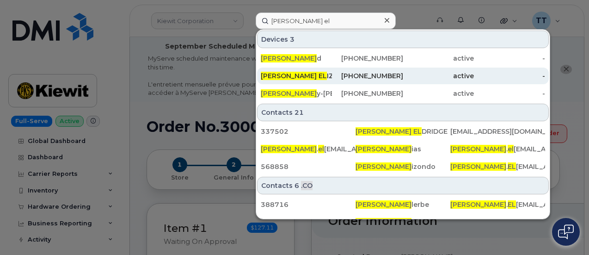
click at [311, 78] on div "[PERSON_NAME]" at bounding box center [296, 75] width 71 height 9
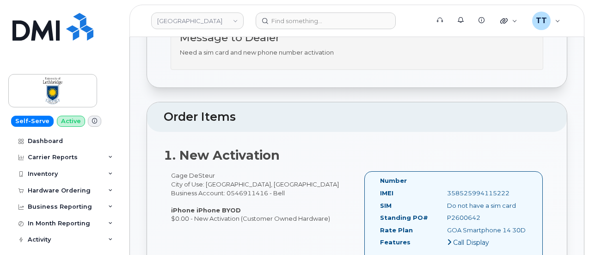
scroll to position [231, 0]
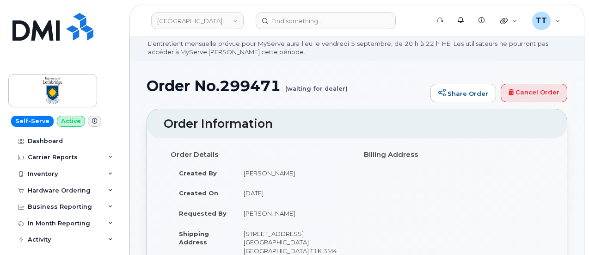
scroll to position [0, 0]
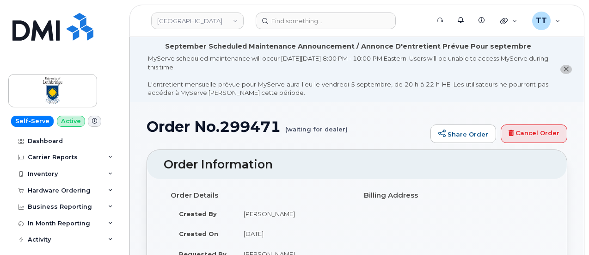
drag, startPoint x: 145, startPoint y: 205, endPoint x: 148, endPoint y: 195, distance: 10.1
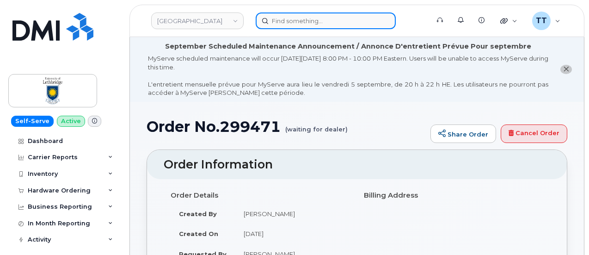
click at [311, 18] on input at bounding box center [326, 20] width 140 height 17
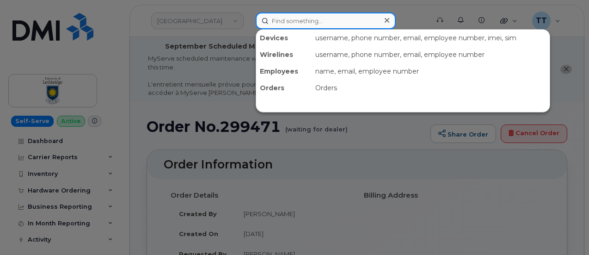
paste input "299725"
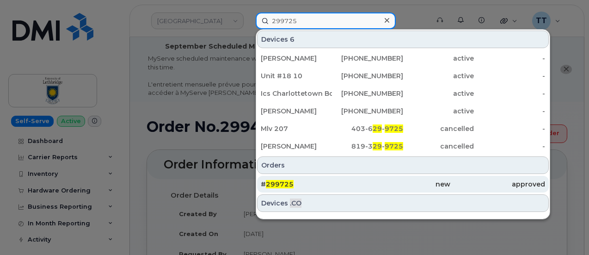
type input "299725"
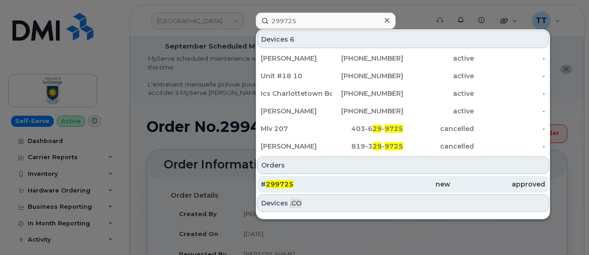
click at [307, 180] on div "# 299725" at bounding box center [308, 183] width 95 height 9
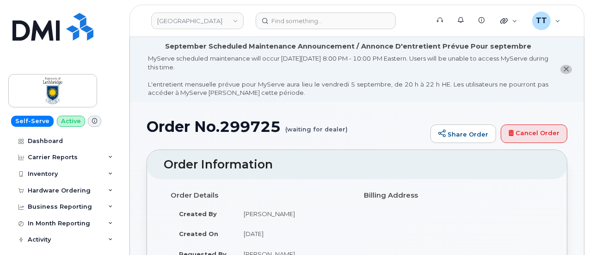
click at [505, 203] on div "Order Details Created By [PERSON_NAME] Created On [DATE] Requested By [PERSON_N…" at bounding box center [357, 258] width 386 height 142
click at [266, 213] on td "[PERSON_NAME]" at bounding box center [292, 213] width 115 height 20
copy tbody "[PERSON_NAME]"
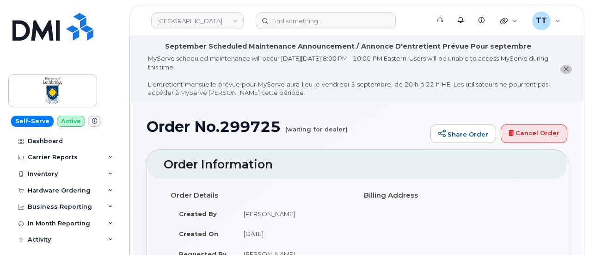
click at [356, 208] on div "Order Details Created By [PERSON_NAME] Created On [DATE] Requested By [PERSON_N…" at bounding box center [260, 258] width 193 height 142
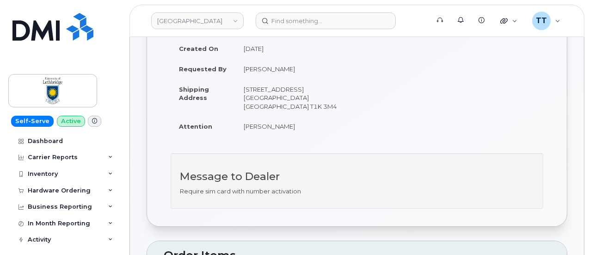
scroll to position [139, 0]
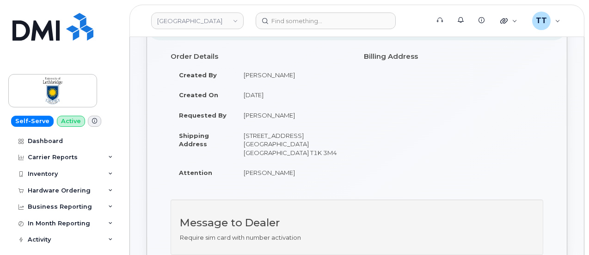
drag, startPoint x: 538, startPoint y: 135, endPoint x: 512, endPoint y: 131, distance: 26.3
click at [537, 134] on div "Order Details Created By [PERSON_NAME] Created On [DATE] Requested By [PERSON_N…" at bounding box center [357, 120] width 386 height 142
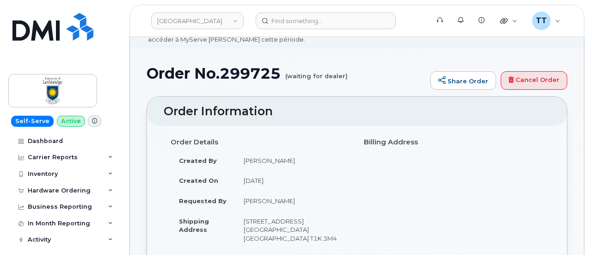
scroll to position [0, 0]
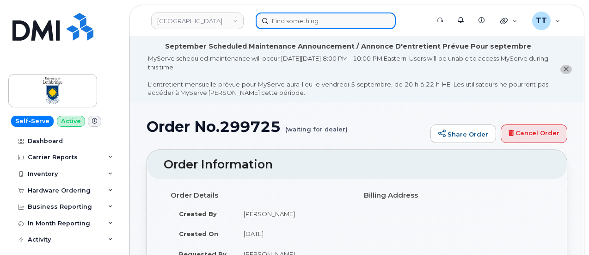
click at [295, 20] on input at bounding box center [326, 20] width 140 height 17
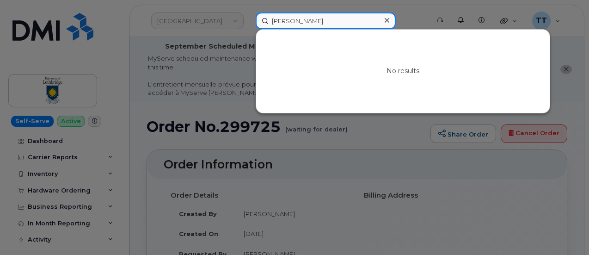
click at [313, 22] on input "[PERSON_NAME]" at bounding box center [326, 20] width 140 height 17
click at [313, 22] on input "sameer mahadil" at bounding box center [326, 20] width 140 height 17
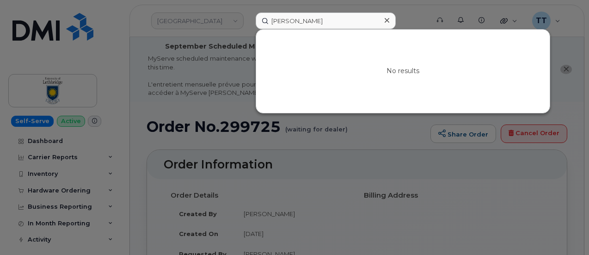
drag, startPoint x: 512, startPoint y: 49, endPoint x: 507, endPoint y: 49, distance: 4.6
click at [512, 49] on div "No results" at bounding box center [402, 71] width 293 height 83
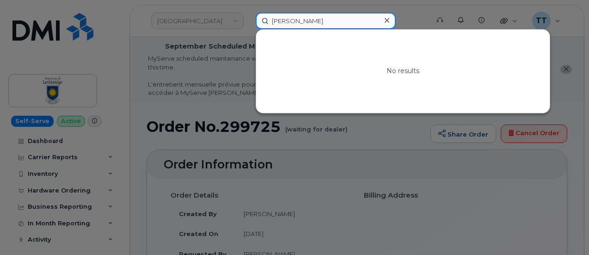
click at [309, 23] on input "sameer mahadil" at bounding box center [326, 20] width 140 height 17
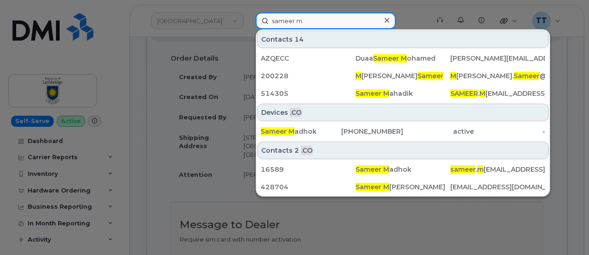
scroll to position [139, 0]
type input "sameer m"
click at [288, 15] on input "sameer m" at bounding box center [326, 20] width 140 height 17
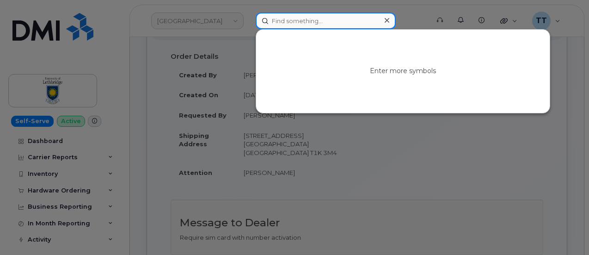
drag, startPoint x: 288, startPoint y: 15, endPoint x: 286, endPoint y: 8, distance: 7.9
drag, startPoint x: 286, startPoint y: 8, endPoint x: 280, endPoint y: 17, distance: 10.8
paste input "358713099968824"
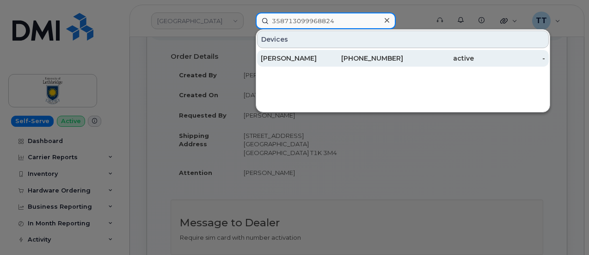
type input "358713099968824"
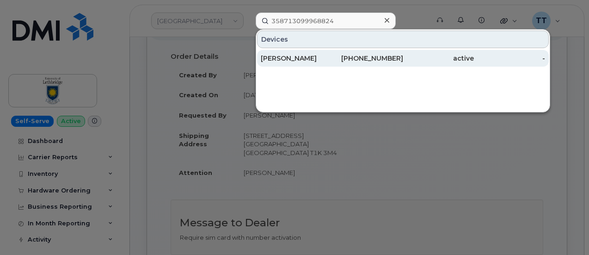
click at [311, 55] on div "NATHAN IWERT" at bounding box center [296, 58] width 71 height 9
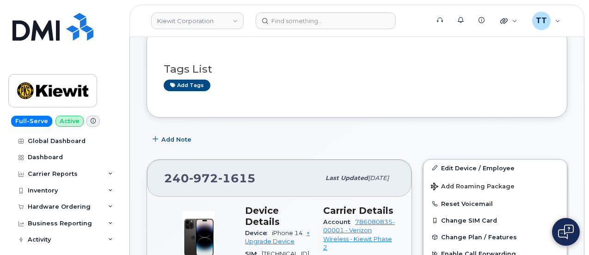
scroll to position [231, 0]
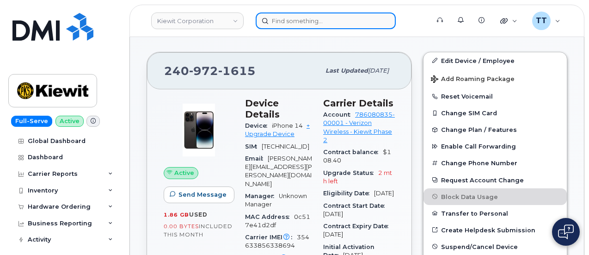
click at [304, 16] on input at bounding box center [326, 20] width 140 height 17
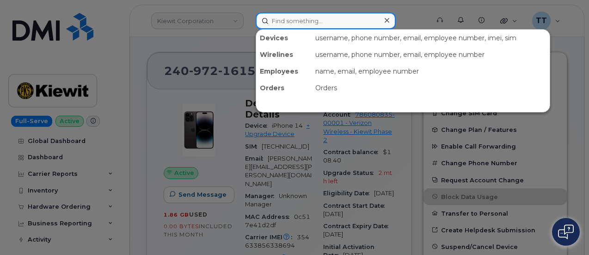
click at [289, 21] on input at bounding box center [326, 20] width 140 height 17
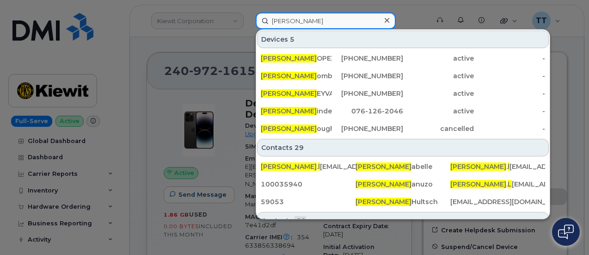
type input "angelica l"
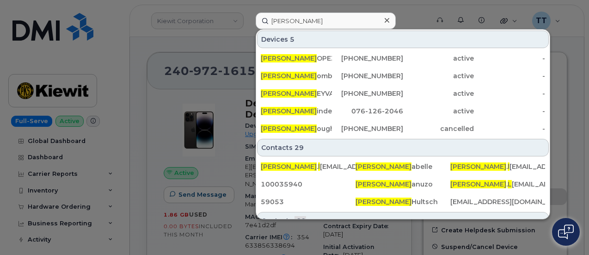
click at [12, 87] on div at bounding box center [294, 127] width 589 height 255
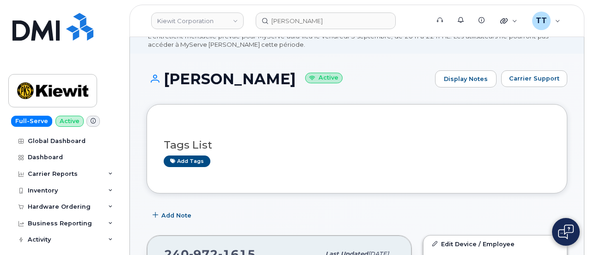
scroll to position [46, 0]
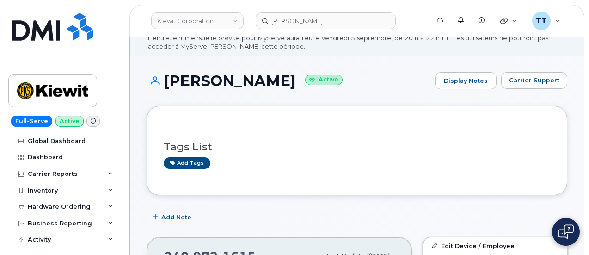
click at [223, 73] on h1 "JOSHUA ELIZONDO Active" at bounding box center [288, 81] width 284 height 16
click at [223, 74] on h1 "JOSHUA ELIZONDO Active" at bounding box center [288, 81] width 284 height 16
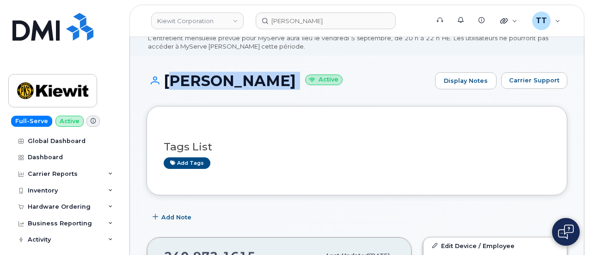
click at [223, 74] on h1 "JOSHUA ELIZONDO Active" at bounding box center [288, 81] width 284 height 16
copy h1 "JOSHUA ELIZONDO"
drag, startPoint x: 377, startPoint y: 210, endPoint x: 372, endPoint y: 201, distance: 9.5
click at [376, 209] on div "Add Note" at bounding box center [356, 217] width 421 height 17
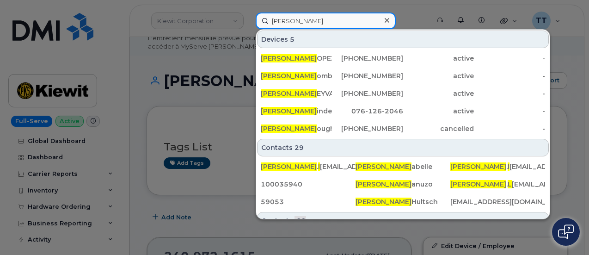
click at [308, 19] on input "angelica l" at bounding box center [326, 20] width 140 height 17
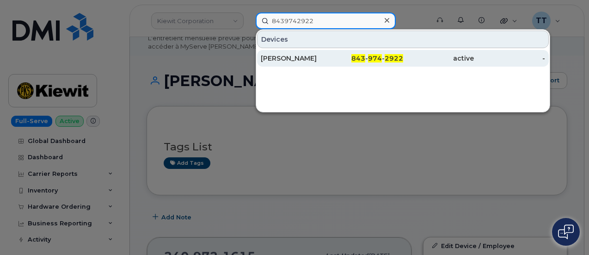
type input "8439742922"
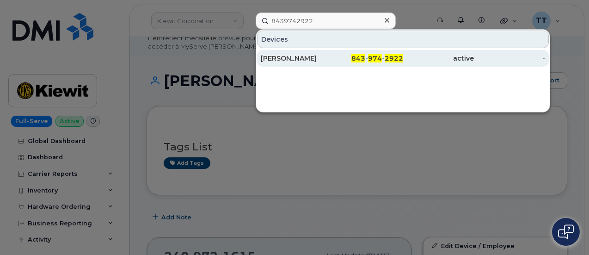
click at [301, 56] on div "DAMON PENDERGRASS" at bounding box center [296, 58] width 71 height 9
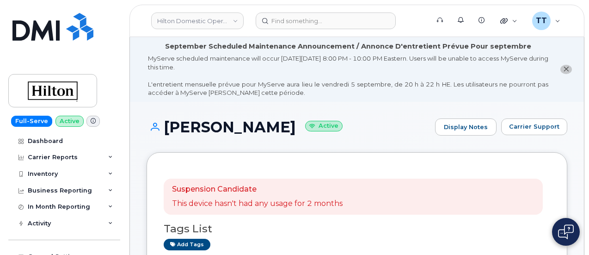
drag, startPoint x: 318, startPoint y: 192, endPoint x: 316, endPoint y: 175, distance: 17.7
click at [318, 192] on p "Suspension Candidate" at bounding box center [257, 189] width 171 height 11
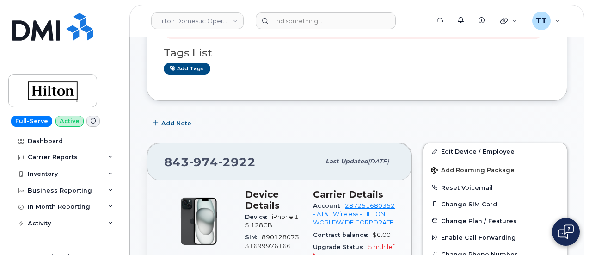
scroll to position [185, 0]
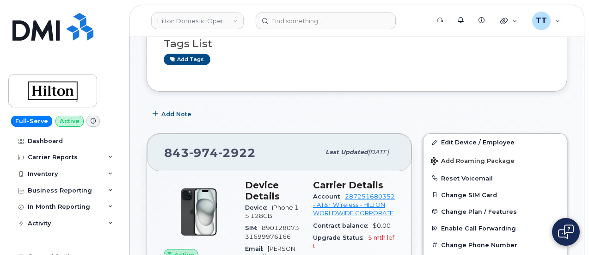
click at [199, 153] on span "974" at bounding box center [203, 153] width 29 height 14
copy span "843 974 2922"
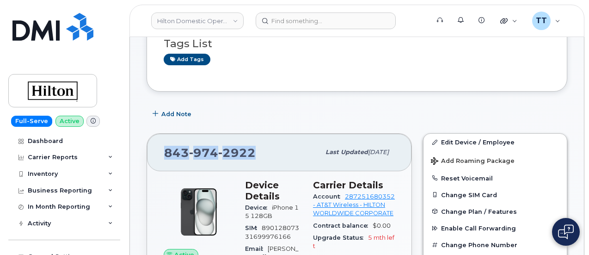
click at [491, 119] on div "Add Note" at bounding box center [356, 113] width 421 height 17
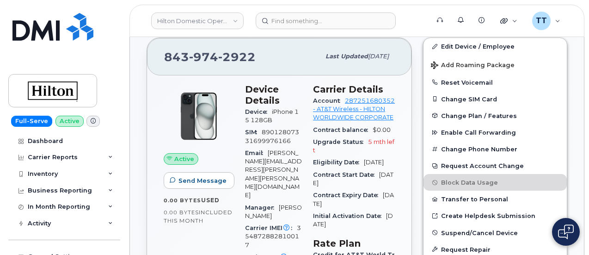
scroll to position [277, 0]
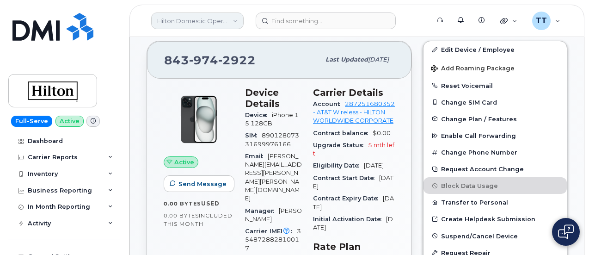
click at [169, 17] on link "Hilton Domestic Operating Company Inc" at bounding box center [197, 20] width 92 height 17
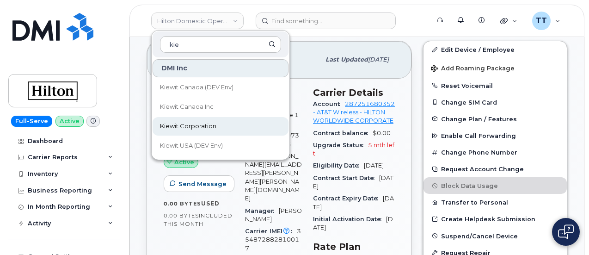
type input "kie"
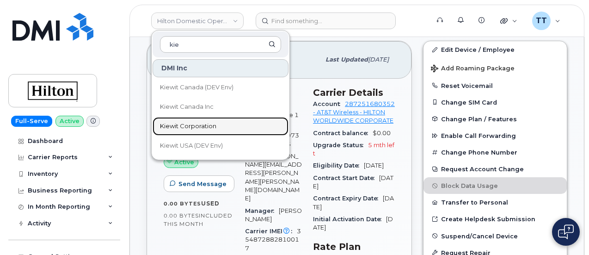
click at [198, 122] on span "Kiewit Corporation" at bounding box center [188, 126] width 56 height 9
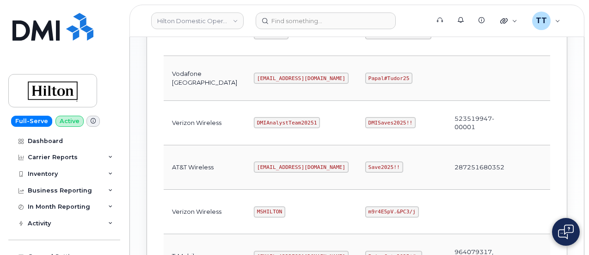
scroll to position [517, 0]
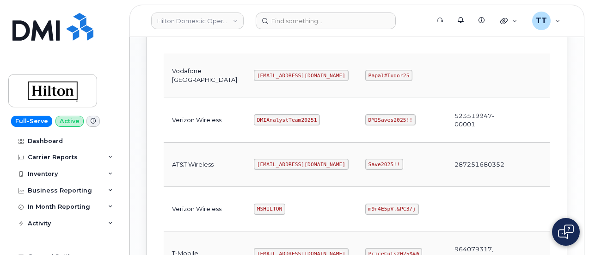
click at [245, 189] on td "MSHILTON" at bounding box center [300, 209] width 111 height 44
click at [254, 159] on code "[EMAIL_ADDRESS][DOMAIN_NAME]" at bounding box center [301, 164] width 95 height 11
copy code "[EMAIL_ADDRESS][DOMAIN_NAME]"
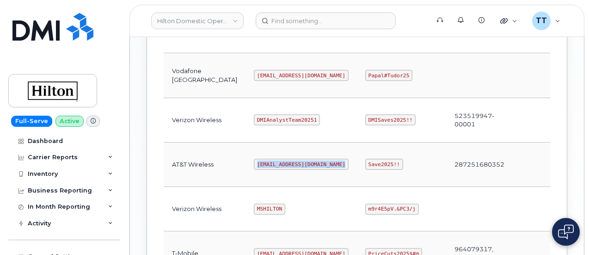
click at [262, 175] on td "[EMAIL_ADDRESS][DOMAIN_NAME]" at bounding box center [300, 164] width 111 height 44
click at [365, 159] on code "Save2025!!" at bounding box center [384, 164] width 38 height 11
copy code "Save2025!!"
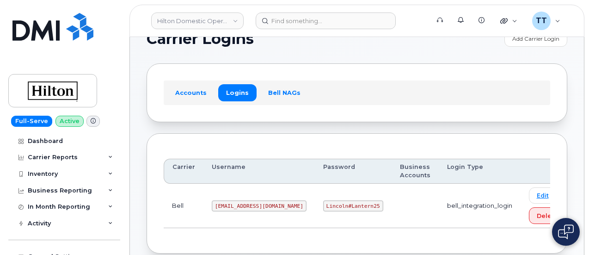
scroll to position [0, 0]
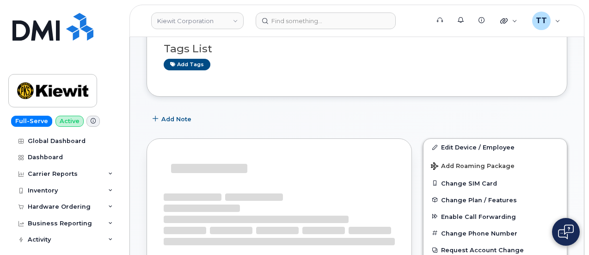
scroll to position [309, 0]
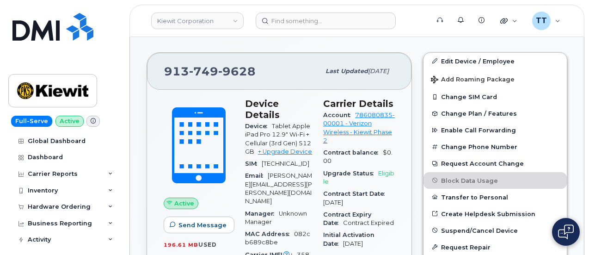
click at [279, 122] on span "Tablet Apple iPad Pro 12.9" Wi-Fi + Cellular (3rd Gen) 512GB" at bounding box center [278, 138] width 66 height 32
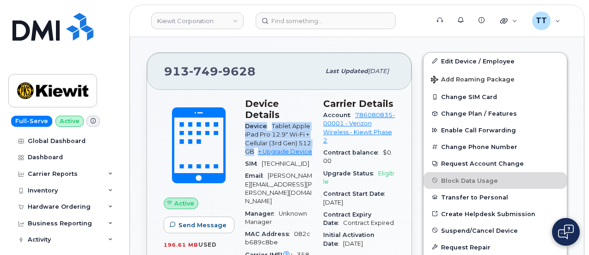
click at [279, 122] on span "Tablet Apple iPad Pro 12.9" Wi-Fi + Cellular (3rd Gen) 512GB" at bounding box center [278, 138] width 66 height 32
copy div "Device Tablet Apple iPad Pro 12.9" Wi-Fi + Cellular (3rd Gen) 512GB + Upgrade D…"
click at [225, 188] on div at bounding box center [199, 145] width 70 height 95
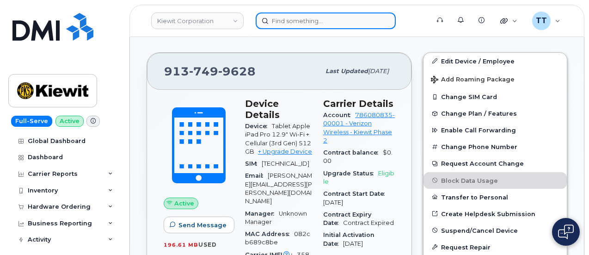
click at [310, 18] on input at bounding box center [326, 20] width 140 height 17
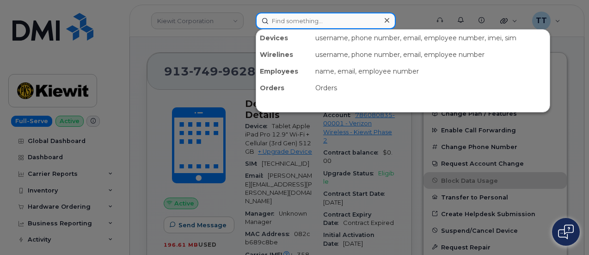
paste input "[PERSON_NAME]"
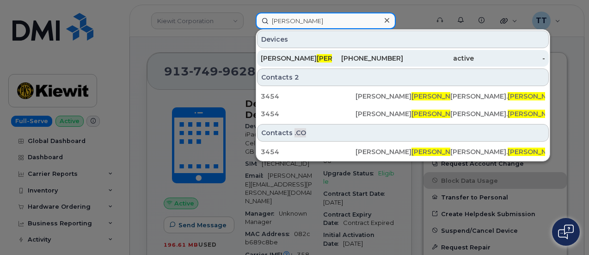
type input "[PERSON_NAME]"
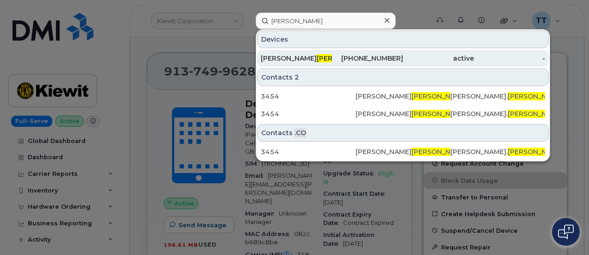
click at [311, 60] on div "[PERSON_NAME]" at bounding box center [296, 58] width 71 height 9
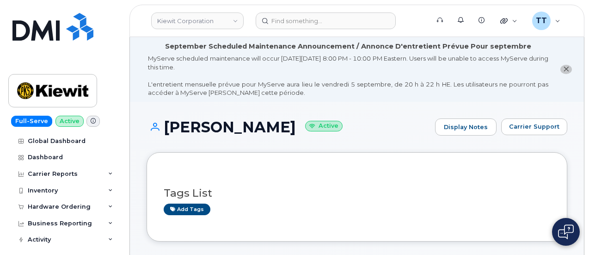
click at [213, 126] on h1 "Terry Helphrey Active" at bounding box center [288, 127] width 284 height 16
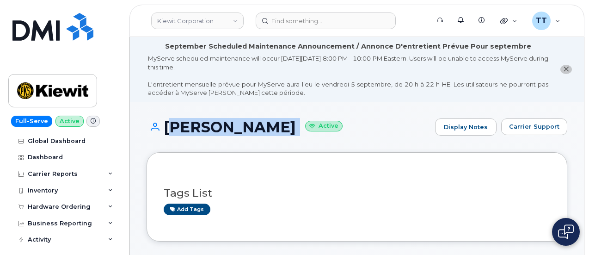
click at [213, 126] on h1 "Terry Helphrey Active" at bounding box center [288, 127] width 284 height 16
click at [247, 219] on div "Tags List Add tags" at bounding box center [357, 196] width 386 height 55
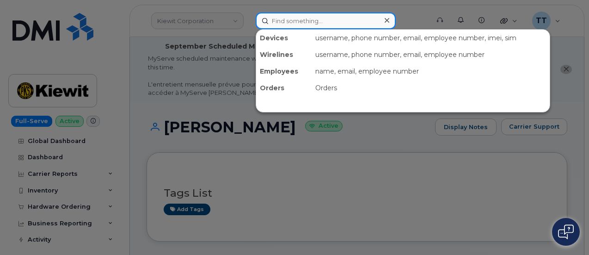
click at [296, 24] on input at bounding box center [326, 20] width 140 height 17
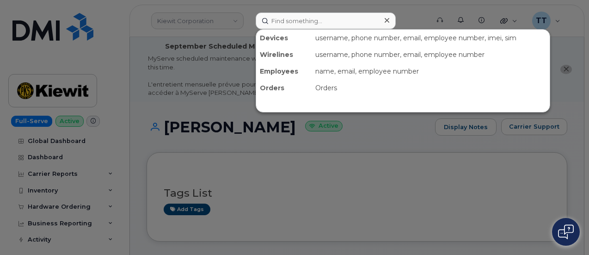
drag, startPoint x: 560, startPoint y: 149, endPoint x: 505, endPoint y: 143, distance: 54.9
click at [560, 149] on div at bounding box center [294, 127] width 589 height 255
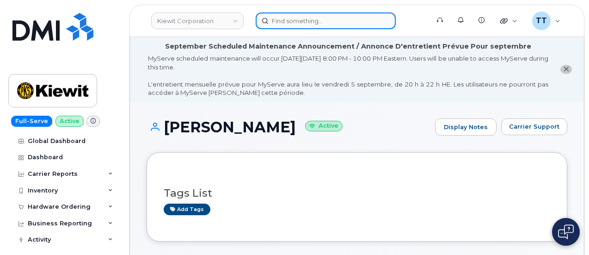
click at [301, 23] on input at bounding box center [326, 20] width 140 height 17
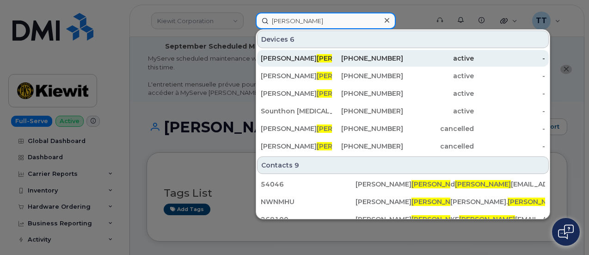
type input "machac"
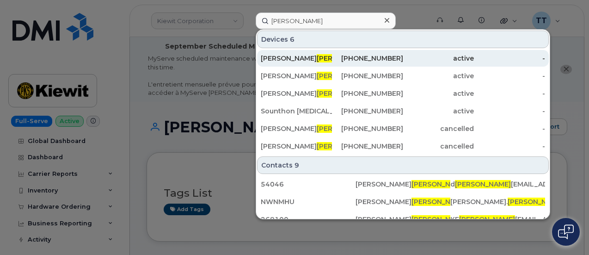
click at [317, 54] on span "Machac" at bounding box center [345, 58] width 56 height 8
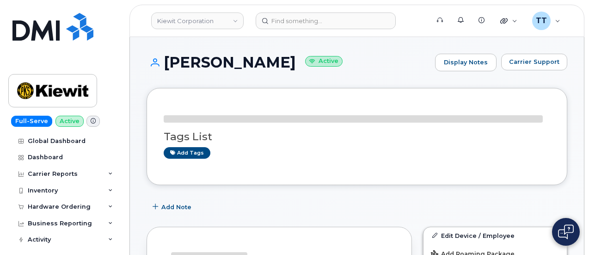
click at [201, 67] on h1 "[PERSON_NAME] Active" at bounding box center [288, 62] width 284 height 16
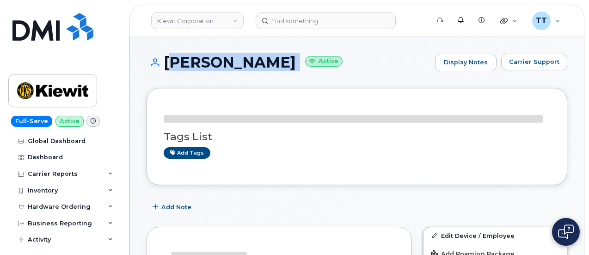
click at [201, 67] on h1 "Pam Machac Active" at bounding box center [288, 62] width 284 height 16
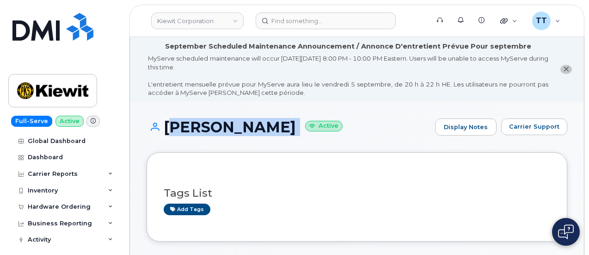
copy h1 "Pam Machac"
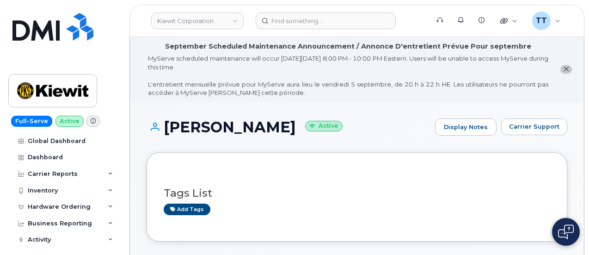
click at [332, 146] on div "Pam Machac Active Display Notes Carrier Support" at bounding box center [356, 135] width 421 height 34
click at [268, 214] on div "Add tags" at bounding box center [353, 209] width 379 height 12
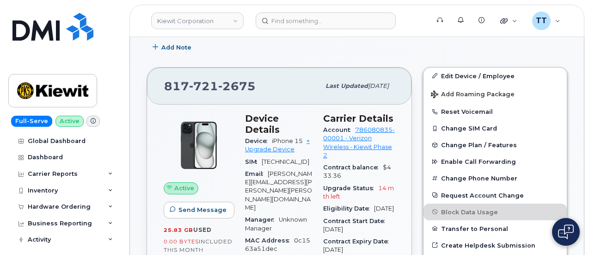
scroll to position [163, 0]
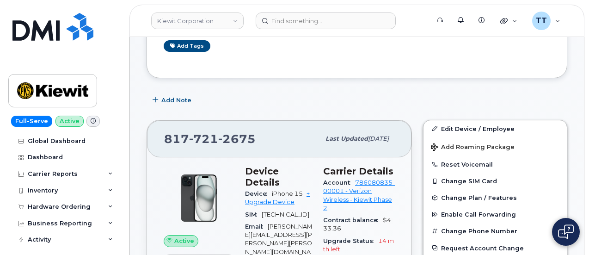
click at [527, 94] on div "Add Note" at bounding box center [356, 100] width 421 height 17
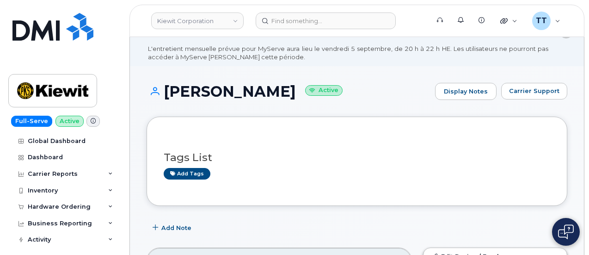
scroll to position [0, 0]
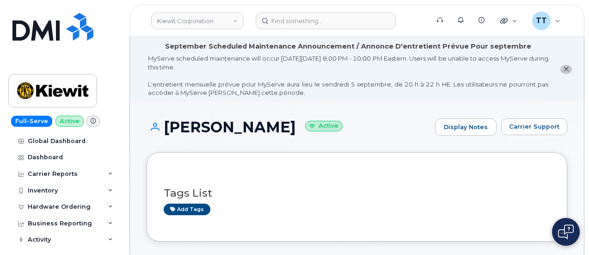
click at [197, 128] on h1 "Pam Machac Active" at bounding box center [288, 127] width 284 height 16
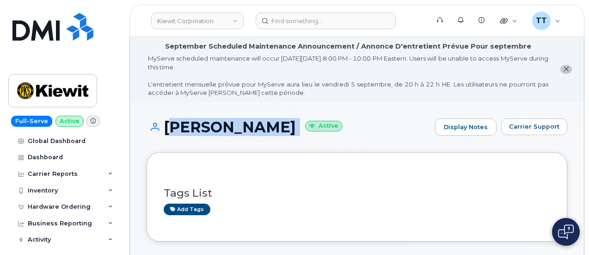
click at [197, 128] on h1 "Pam Machac Active" at bounding box center [288, 127] width 284 height 16
copy h1 "Pam Machac"
click at [509, 85] on div "MyServe scheduled maintenance will occur on Friday September 5, 8:00 PM - 10:00…" at bounding box center [348, 75] width 400 height 43
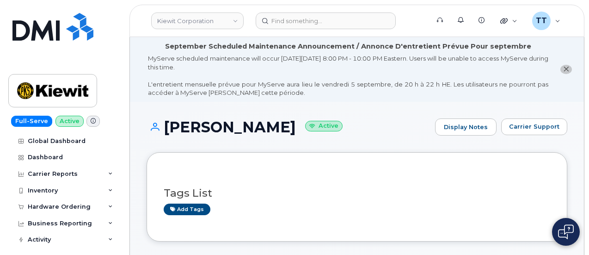
click at [317, 33] on header "Kiewit Corporation Support Alerts Knowledge Base Quicklinks Suspend / Cancel De…" at bounding box center [356, 21] width 455 height 32
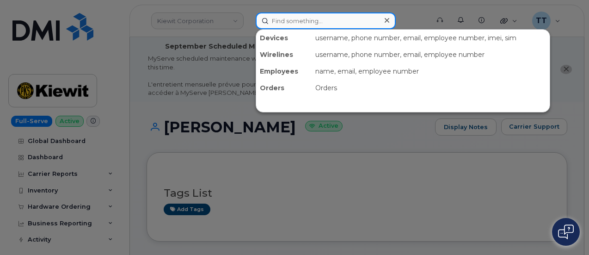
click at [314, 29] on div "Devices username, phone number, email, employee number, imei, sim Wirelines use…" at bounding box center [339, 20] width 167 height 17
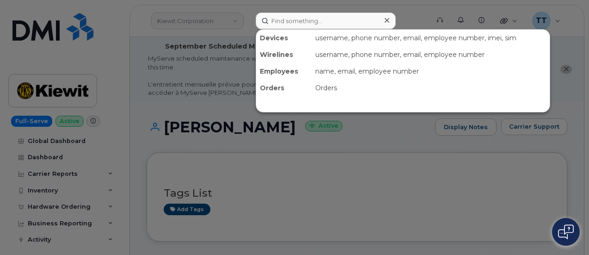
click at [239, 139] on div at bounding box center [294, 127] width 589 height 255
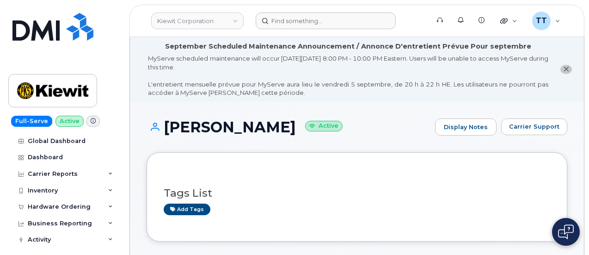
click at [217, 130] on h1 "Pam Machac Active" at bounding box center [288, 127] width 284 height 16
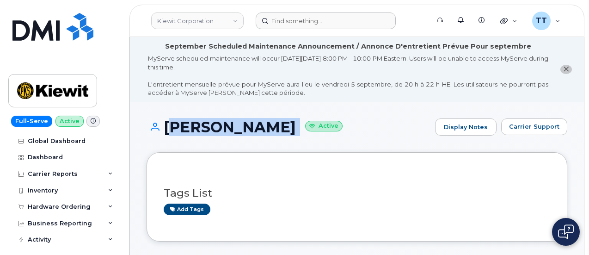
click at [217, 130] on h1 "Pam Machac Active" at bounding box center [288, 127] width 284 height 16
copy h1 "Pam Machac"
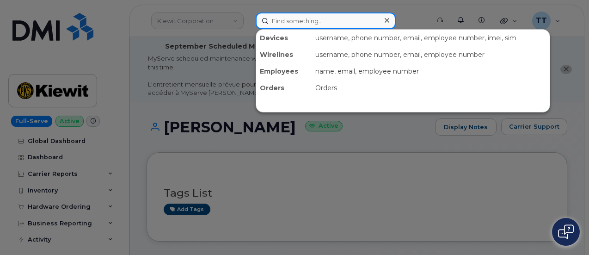
click at [305, 21] on input at bounding box center [326, 20] width 140 height 17
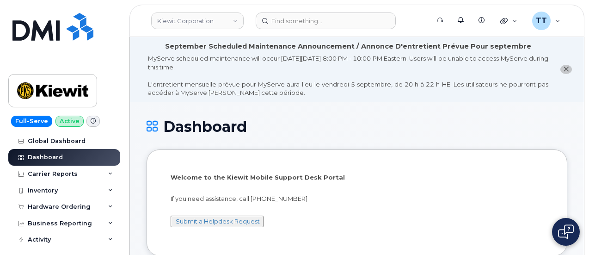
click at [537, 136] on div "Dashboard" at bounding box center [356, 133] width 421 height 31
click at [57, 193] on div "Inventory" at bounding box center [43, 190] width 30 height 7
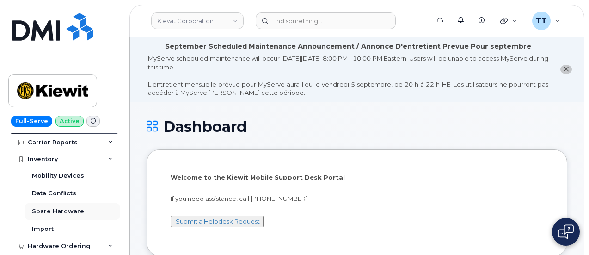
scroll to position [46, 0]
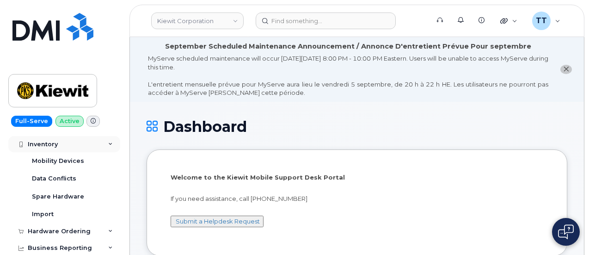
click at [47, 136] on div "Inventory" at bounding box center [64, 144] width 112 height 17
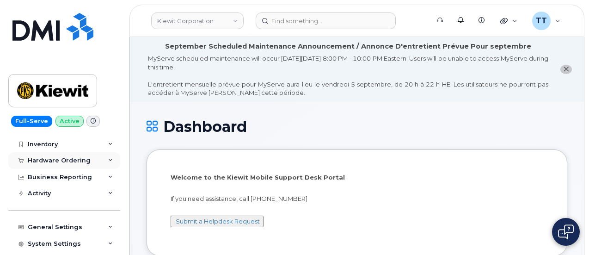
click at [54, 160] on div "Hardware Ordering" at bounding box center [59, 160] width 63 height 7
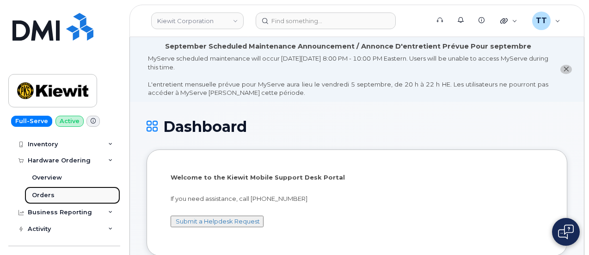
click at [60, 190] on link "Orders" at bounding box center [72, 195] width 96 height 18
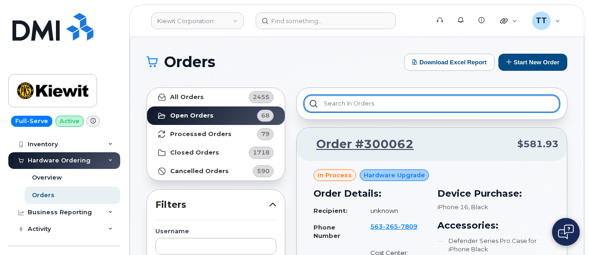
click at [358, 101] on input "text" at bounding box center [431, 103] width 255 height 17
paste input "Pam Machac"
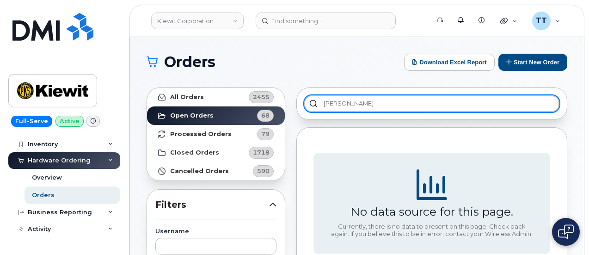
type input "Pam Machac"
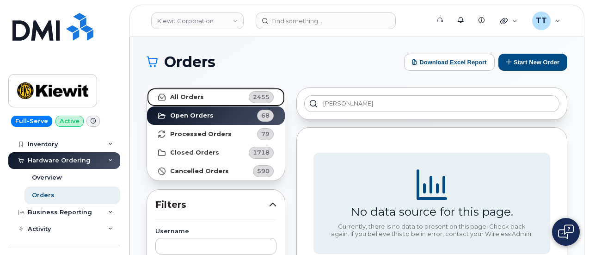
click at [184, 90] on link "All Orders 2455" at bounding box center [216, 97] width 138 height 18
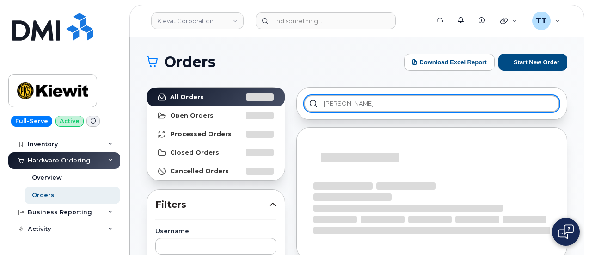
click at [381, 104] on input "Pam Machac" at bounding box center [431, 103] width 255 height 17
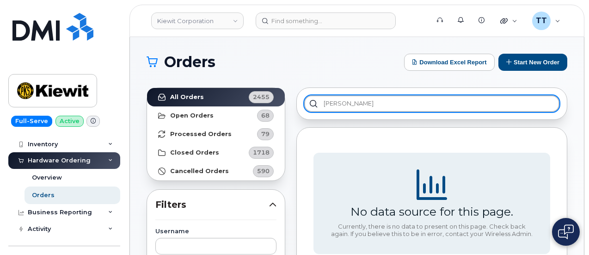
click at [350, 103] on input "Pam Machac" at bounding box center [431, 103] width 255 height 17
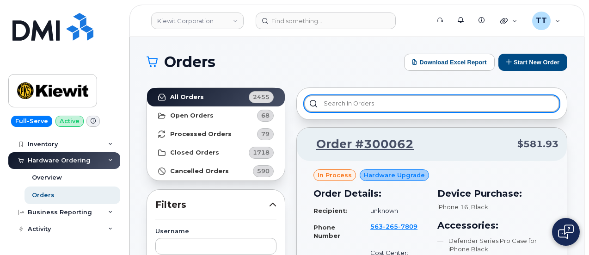
paste input "Shane Peterson"
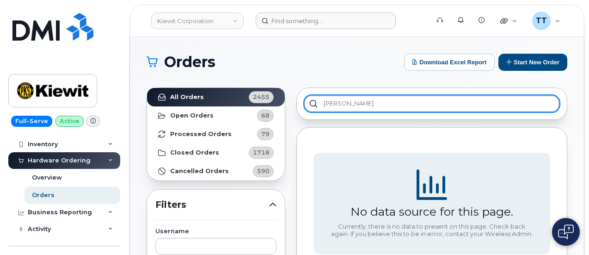
type input "Shane Peterson"
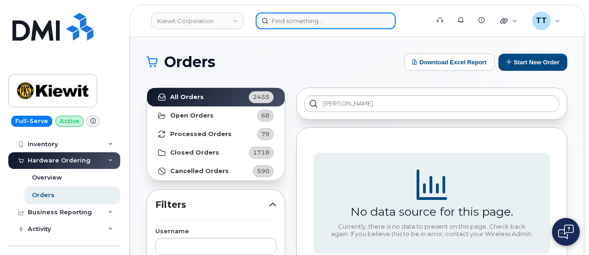
click at [304, 28] on input at bounding box center [326, 20] width 140 height 17
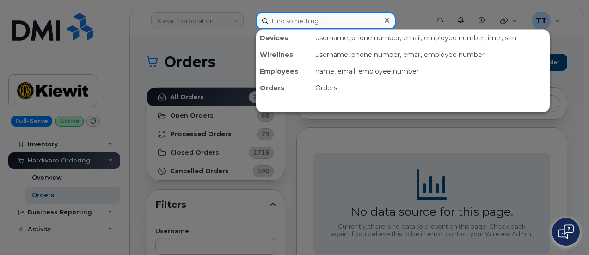
paste input "Shane Peterson"
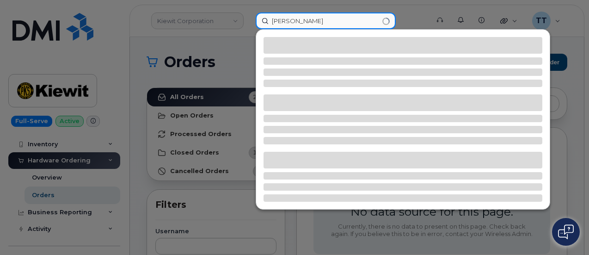
type input "Shane Peterson"
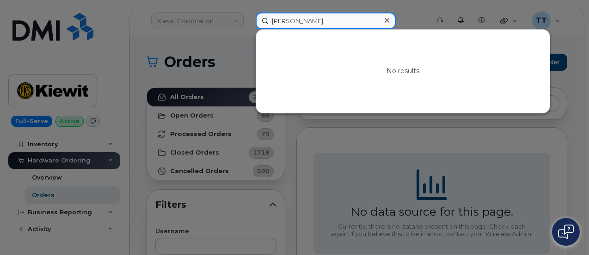
click at [295, 21] on input "Shane Peterson" at bounding box center [326, 20] width 140 height 17
paste input "Pam Machac"
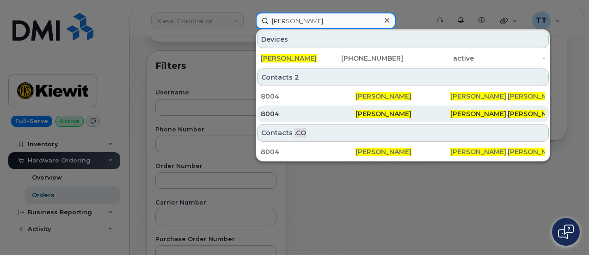
scroll to position [46, 0]
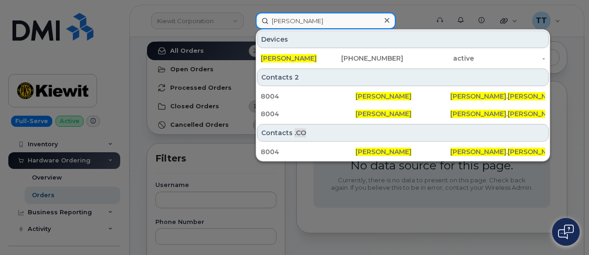
click at [286, 15] on input "Pam Machac" at bounding box center [326, 20] width 140 height 17
click at [286, 17] on input "Pam Machac" at bounding box center [326, 20] width 140 height 17
click at [293, 25] on input "Pam Machac" at bounding box center [326, 20] width 140 height 17
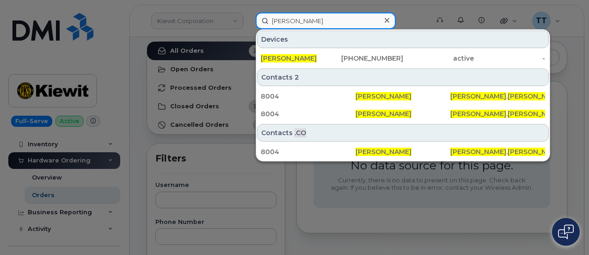
type input "Pam Machac"
click at [306, 21] on input "Pam Machac" at bounding box center [326, 20] width 140 height 17
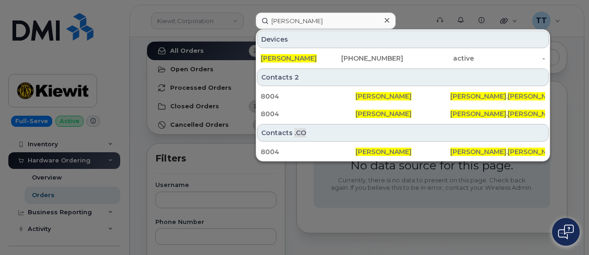
drag, startPoint x: 503, startPoint y: 207, endPoint x: 395, endPoint y: 205, distance: 108.1
click at [503, 207] on div at bounding box center [294, 127] width 589 height 255
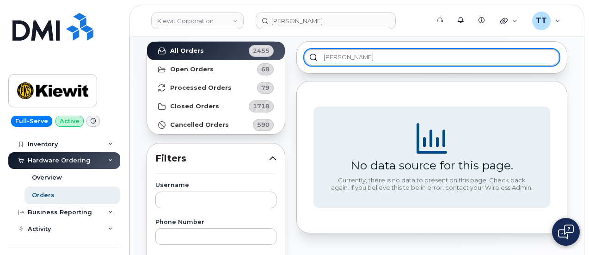
click at [363, 58] on input "Shane Peterson" at bounding box center [431, 57] width 255 height 17
type input "Shane Petersen"
click at [389, 59] on input "Shane Petersen" at bounding box center [431, 57] width 255 height 17
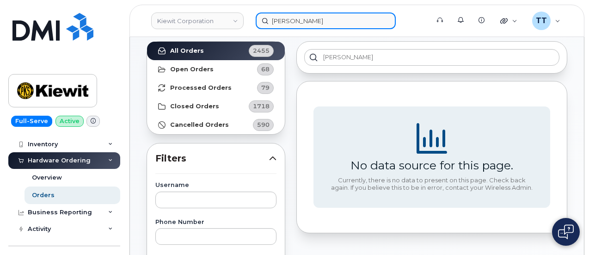
click at [340, 19] on input "Pam Machac" at bounding box center [326, 20] width 140 height 17
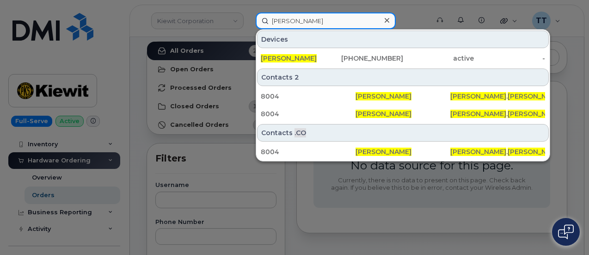
click at [340, 19] on input "Pam Machac" at bounding box center [326, 20] width 140 height 17
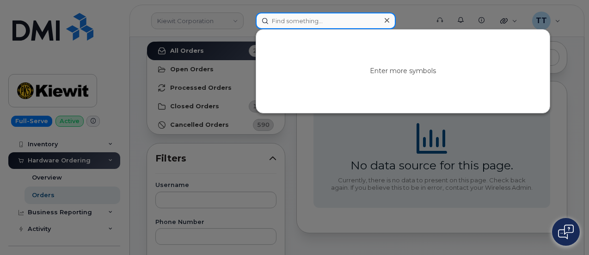
paste input "Shane Petersen"
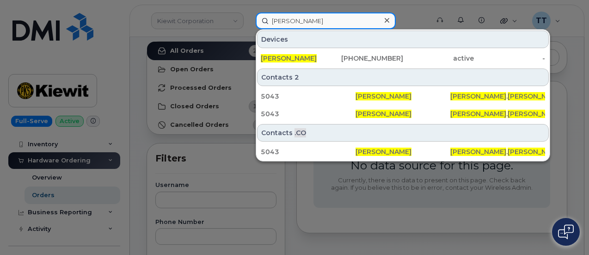
type input "Shane Petersen"
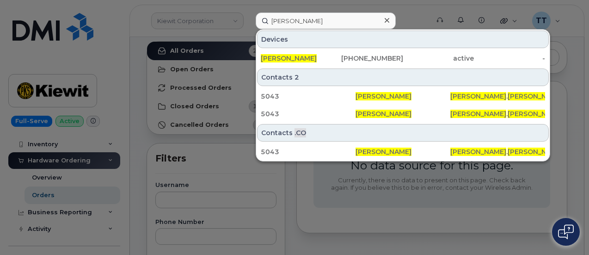
click at [322, 185] on div at bounding box center [294, 127] width 589 height 255
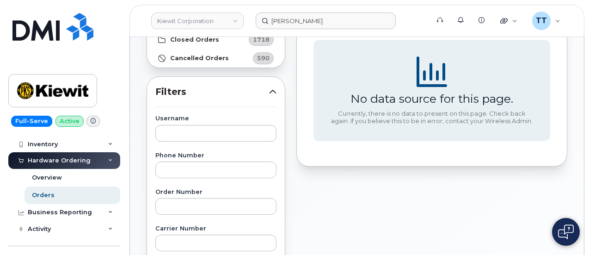
scroll to position [231, 0]
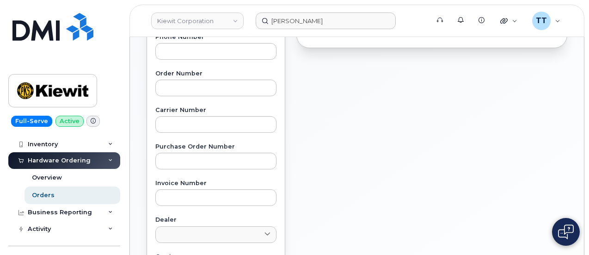
click at [382, 197] on div "Shane Petersen No data source for this page. Currently, there is no data to pre…" at bounding box center [432, 175] width 282 height 649
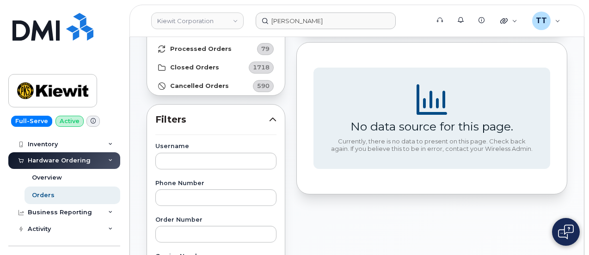
scroll to position [0, 0]
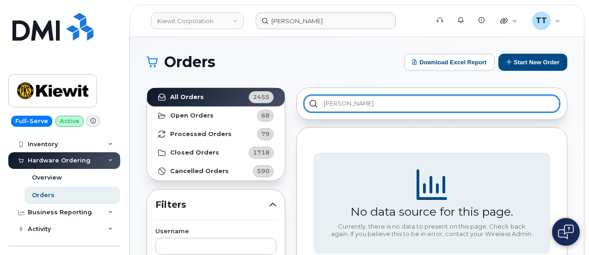
click at [345, 105] on input "Shane Petersen" at bounding box center [431, 103] width 255 height 17
click at [344, 105] on input "Shane Petersen" at bounding box center [431, 103] width 255 height 17
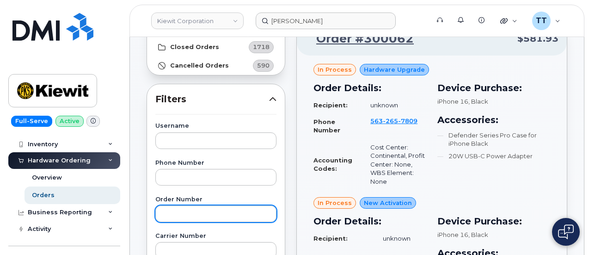
scroll to position [139, 0]
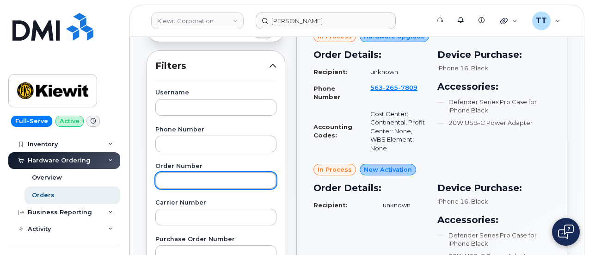
click at [201, 180] on input "text" at bounding box center [215, 180] width 121 height 17
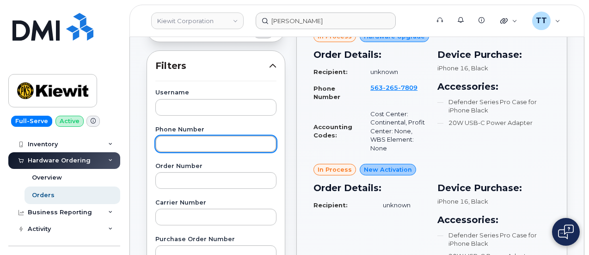
paste input "360-567-5221"
click at [165, 140] on input "360-567-5221" at bounding box center [215, 143] width 121 height 17
type input "360-567-5221"
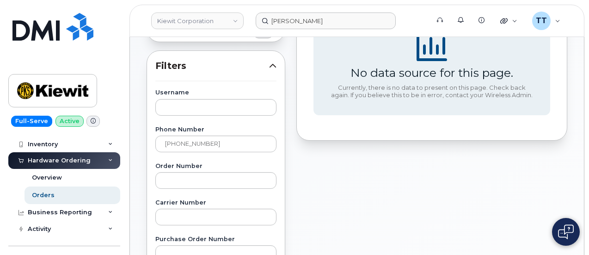
drag, startPoint x: 371, startPoint y: 188, endPoint x: 304, endPoint y: 184, distance: 66.6
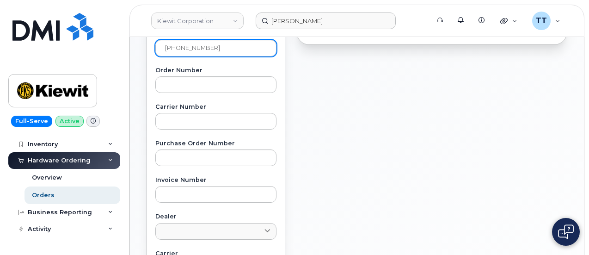
scroll to position [185, 0]
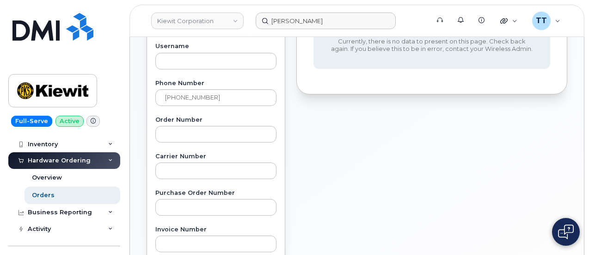
click at [187, 111] on div "Username Phone Number 360-567-5221 Order Number Carrier Number Purchase Order N…" at bounding box center [215, 257] width 143 height 428
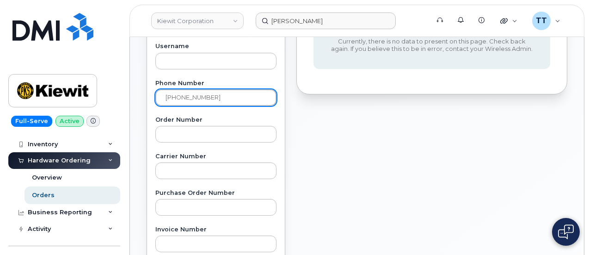
click at [187, 100] on input "360-567-5221" at bounding box center [215, 97] width 121 height 17
click at [203, 97] on input "text" at bounding box center [215, 97] width 121 height 17
paste input "817-721-2675"
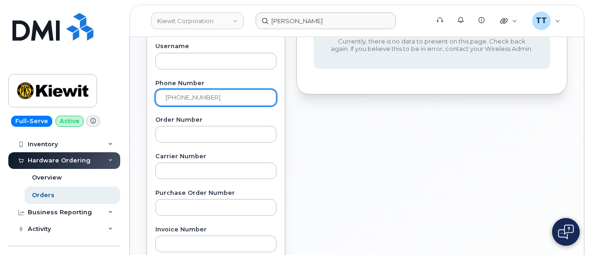
click at [165, 96] on input "817-721-2675" at bounding box center [215, 97] width 121 height 17
type input "817-721-2675"
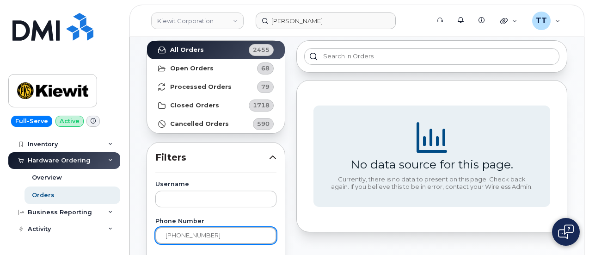
scroll to position [0, 0]
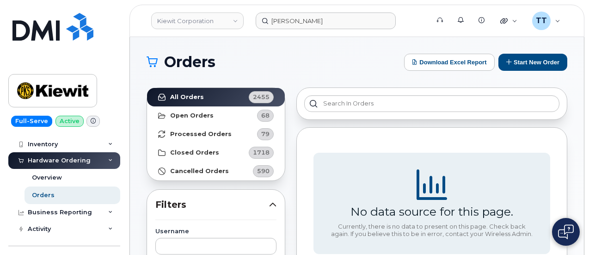
drag, startPoint x: 303, startPoint y: 32, endPoint x: 304, endPoint y: 27, distance: 5.1
click at [303, 32] on header "Kiewit Corporation Shane Petersen Support Alerts Knowledge Base Quicklinks Susp…" at bounding box center [356, 21] width 455 height 32
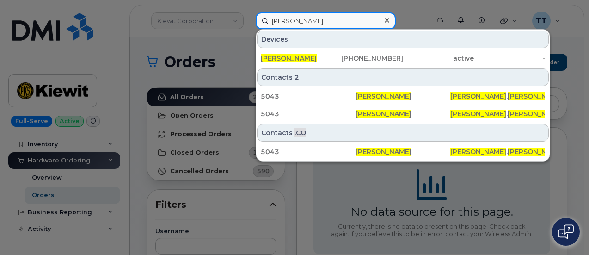
click at [303, 20] on input "Shane Petersen" at bounding box center [326, 20] width 140 height 17
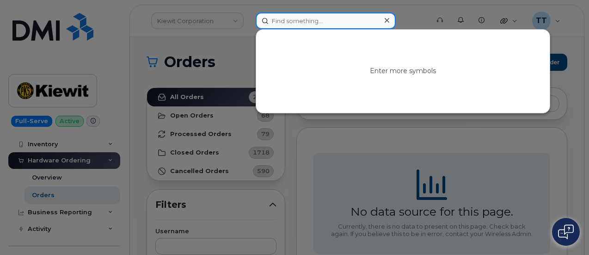
paste input "299591"
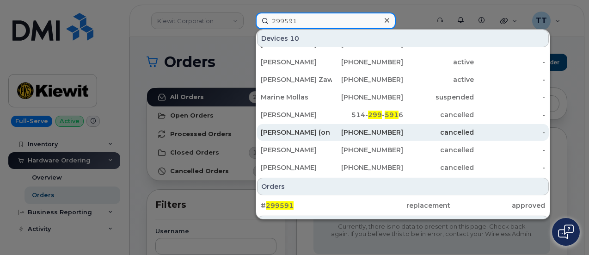
scroll to position [81, 0]
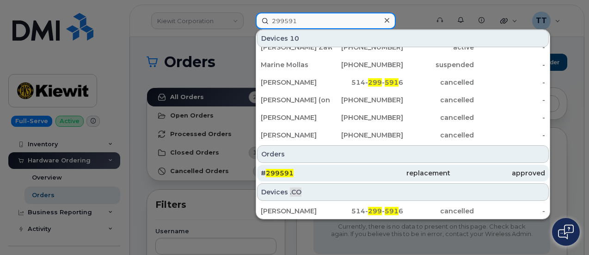
type input "299591"
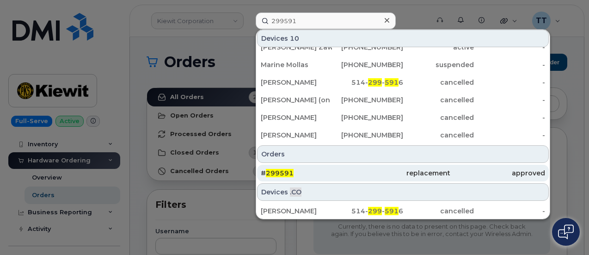
click at [366, 169] on div "replacement" at bounding box center [402, 172] width 95 height 9
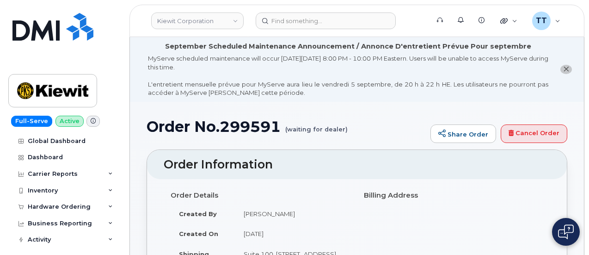
click at [286, 210] on td "[PERSON_NAME]" at bounding box center [292, 213] width 115 height 20
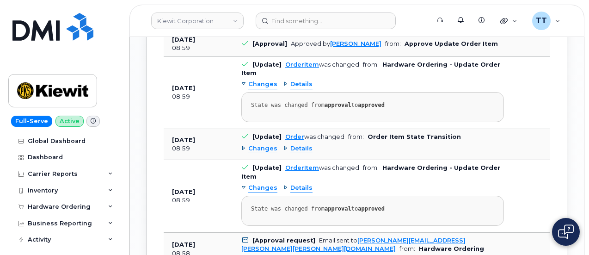
scroll to position [1109, 0]
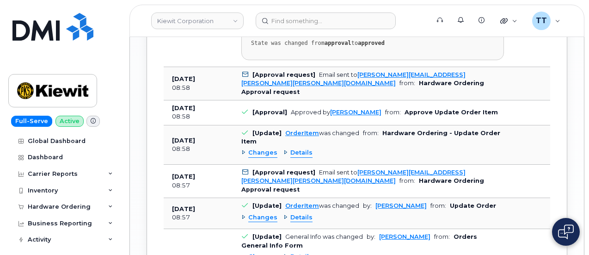
click at [146, 232] on div "Activity Log Customize Filter Refresh Export Date Details Action [DATE] 19:00 […" at bounding box center [356, 2] width 421 height 1013
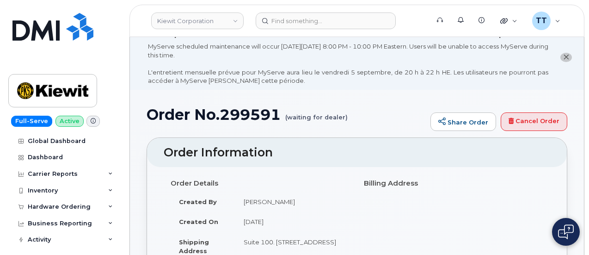
scroll to position [0, 0]
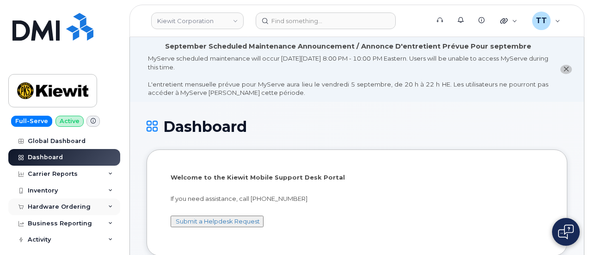
click at [67, 208] on div "Hardware Ordering" at bounding box center [59, 206] width 63 height 7
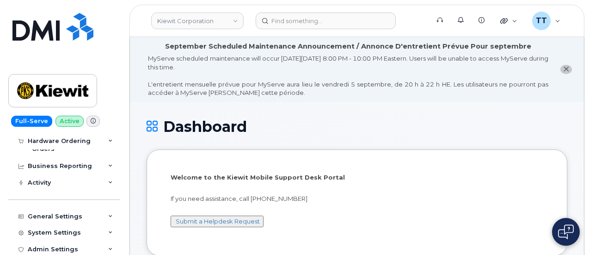
scroll to position [46, 0]
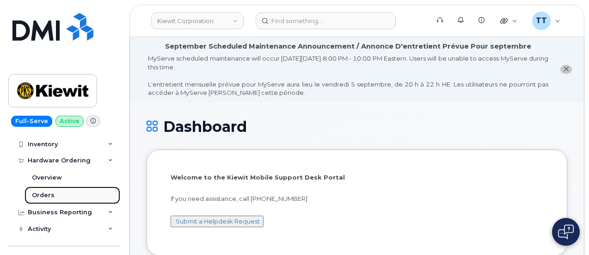
click at [44, 195] on div "Orders" at bounding box center [43, 195] width 23 height 8
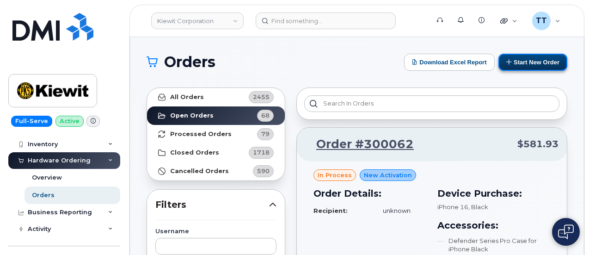
drag, startPoint x: 543, startPoint y: 61, endPoint x: 539, endPoint y: 64, distance: 5.2
click at [543, 61] on button "Start New Order" at bounding box center [532, 62] width 69 height 17
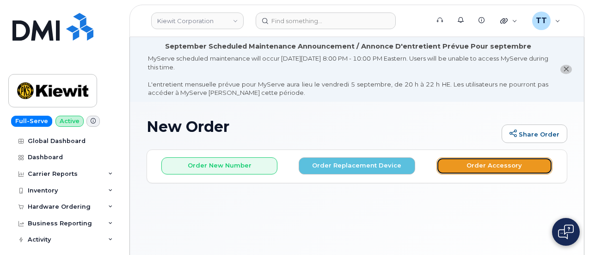
click at [456, 169] on button "Order Accessory" at bounding box center [494, 165] width 116 height 17
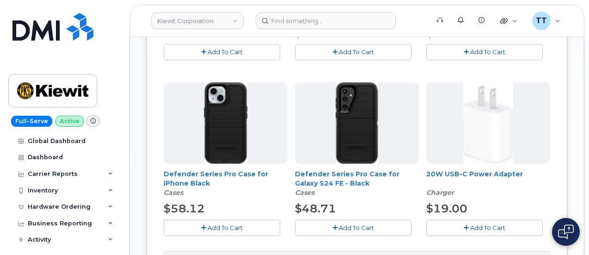
scroll to position [300, 0]
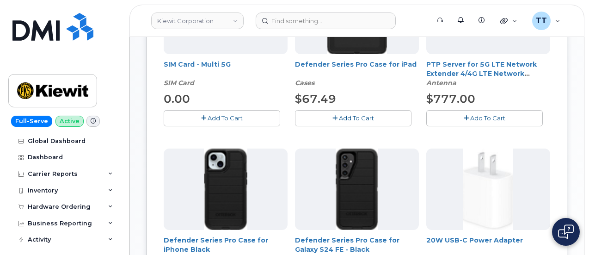
click at [207, 117] on span "Add To Cart" at bounding box center [224, 117] width 35 height 7
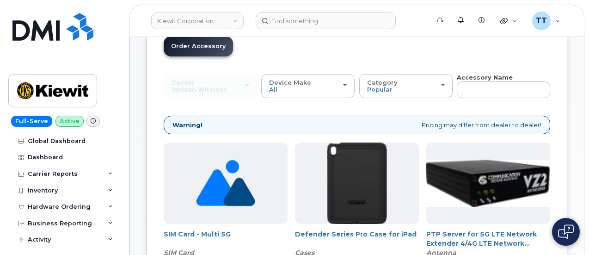
scroll to position [115, 0]
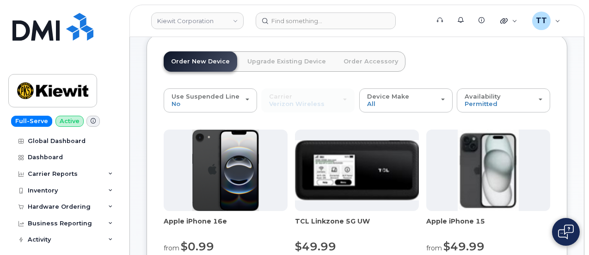
click at [347, 62] on link "Order Accessory" at bounding box center [370, 61] width 69 height 20
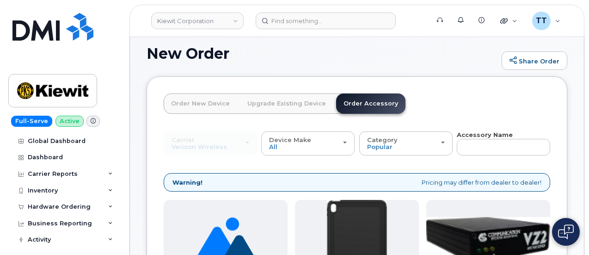
scroll to position [185, 0]
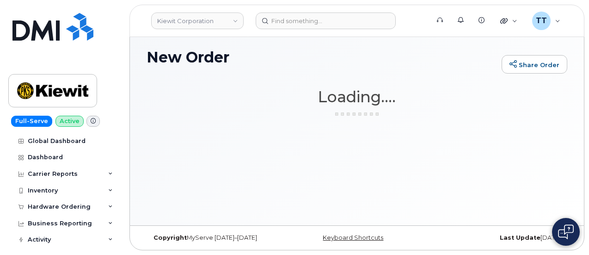
scroll to position [69, 0]
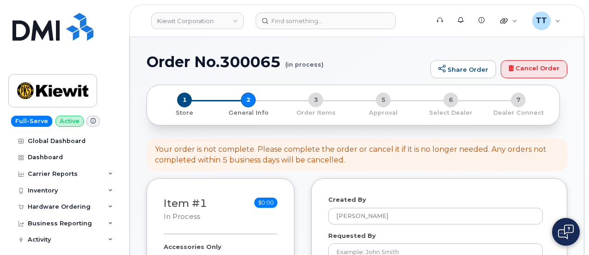
select select
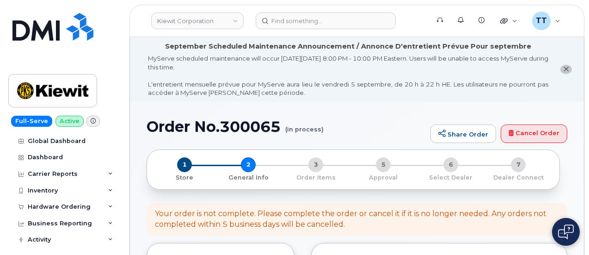
click at [237, 129] on h1 "Order No.300065 (in process)" at bounding box center [285, 126] width 279 height 16
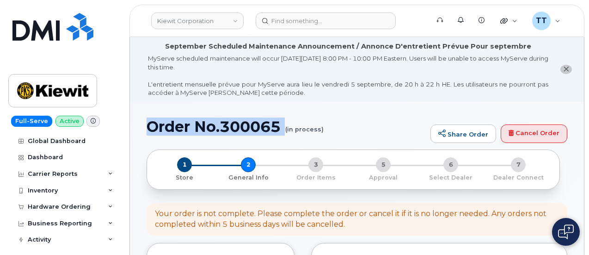
click at [237, 129] on h1 "Order No.300065 (in process)" at bounding box center [285, 126] width 279 height 16
copy h1 "Order No.300065"
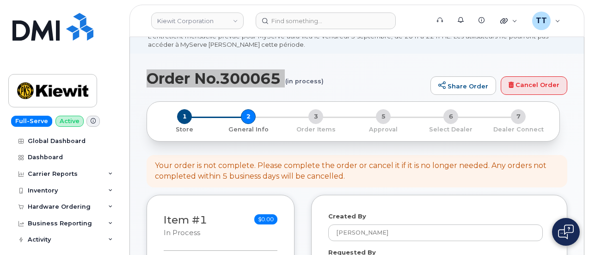
scroll to position [139, 0]
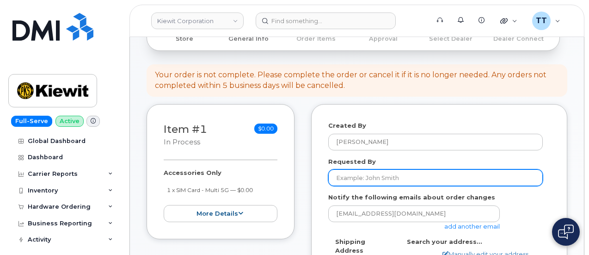
click at [377, 178] on input "Requested By" at bounding box center [435, 177] width 214 height 17
drag, startPoint x: 377, startPoint y: 178, endPoint x: 366, endPoint y: 178, distance: 10.6
click at [353, 176] on input "Requested By" at bounding box center [435, 177] width 214 height 17
paste input "[PERSON_NAME]"
type input "[PERSON_NAME]"
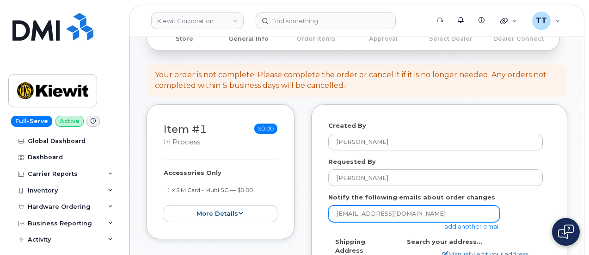
scroll to position [185, 0]
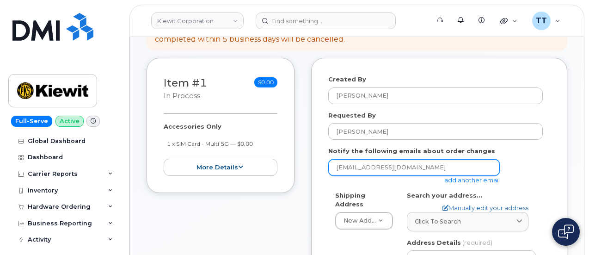
click at [358, 164] on input "[EMAIL_ADDRESS][DOMAIN_NAME]" at bounding box center [413, 167] width 171 height 17
click at [359, 164] on input "[EMAIL_ADDRESS][DOMAIN_NAME]" at bounding box center [413, 167] width 171 height 17
click at [378, 172] on input "email" at bounding box center [413, 167] width 171 height 17
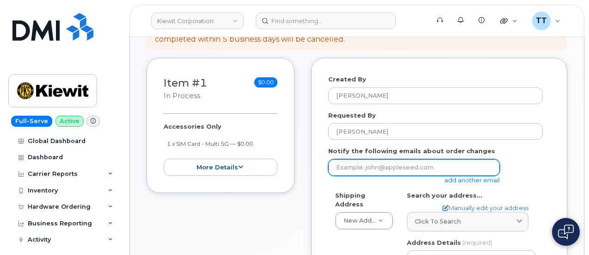
paste input "[PERSON_NAME][EMAIL_ADDRESS][DOMAIN_NAME]"
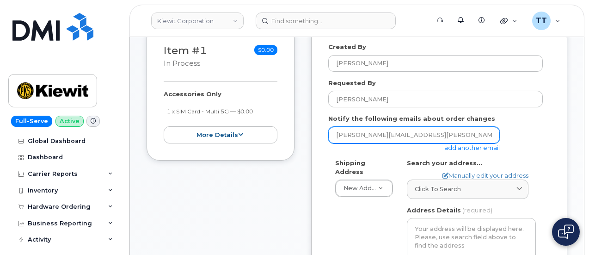
scroll to position [231, 0]
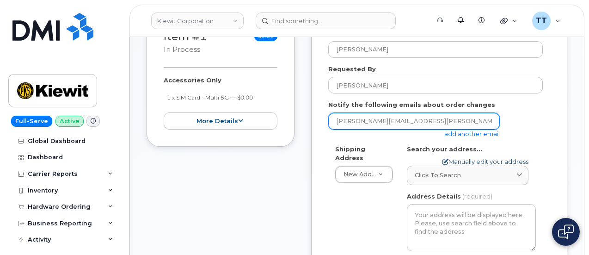
type input "[PERSON_NAME][EMAIL_ADDRESS][DOMAIN_NAME]"
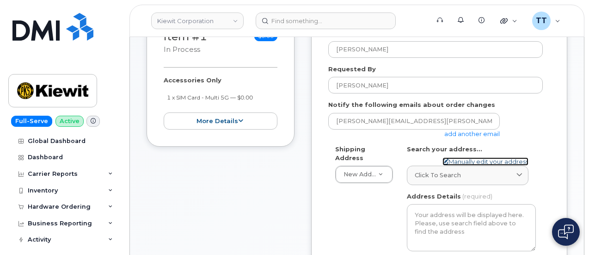
click at [460, 160] on link "Manually edit your address" at bounding box center [485, 161] width 86 height 9
select select
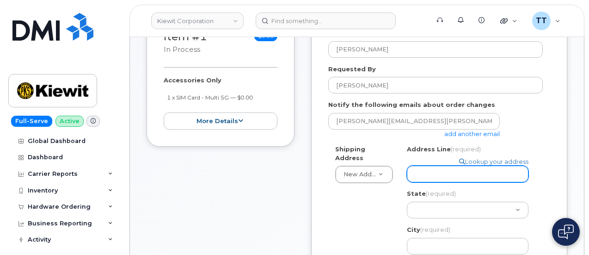
click at [440, 173] on input "Address Line (required)" at bounding box center [468, 173] width 122 height 17
type input "2306 foreman road orange Texas 77630"
select select
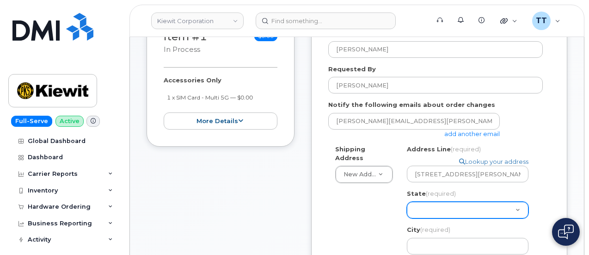
click at [457, 209] on select "Alabama Alaska American Samoa Arizona Arkansas California Colorado Connecticut …" at bounding box center [468, 209] width 122 height 17
select select "TX"
click at [407, 201] on select "Alabama Alaska American Samoa Arizona Arkansas California Colorado Connecticut …" at bounding box center [468, 209] width 122 height 17
select select
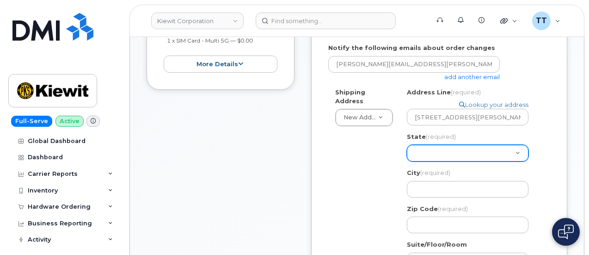
scroll to position [323, 0]
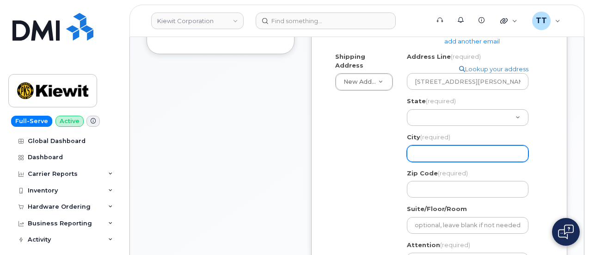
click at [448, 150] on input "City (required)" at bounding box center [468, 153] width 122 height 17
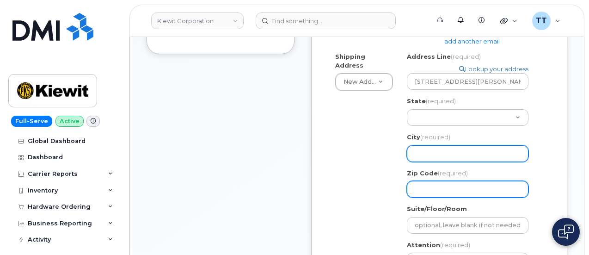
type input "Orange"
select select
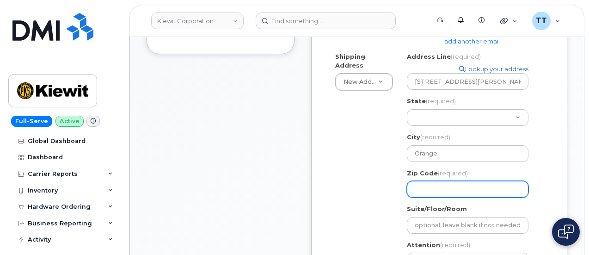
click at [436, 189] on input "Zip Code (required)" at bounding box center [468, 189] width 122 height 17
type input "77630"
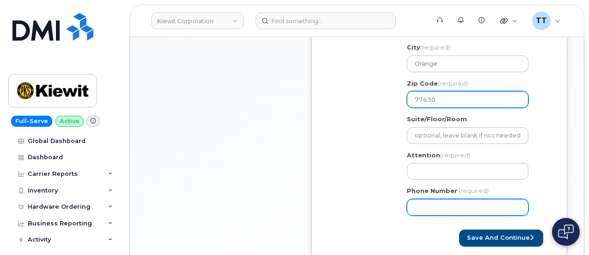
scroll to position [416, 0]
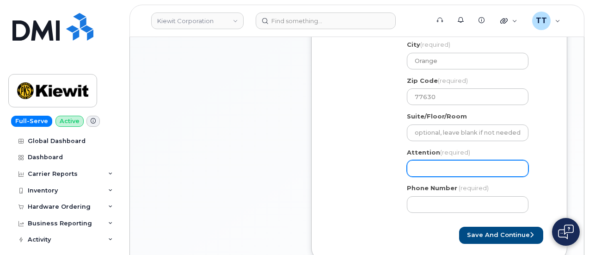
click at [443, 165] on input "Attention (required)" at bounding box center [468, 168] width 122 height 17
click at [447, 169] on input "Attention (required)" at bounding box center [468, 168] width 122 height 17
paste input "CS0793113"
select select
type input "CS0793113"
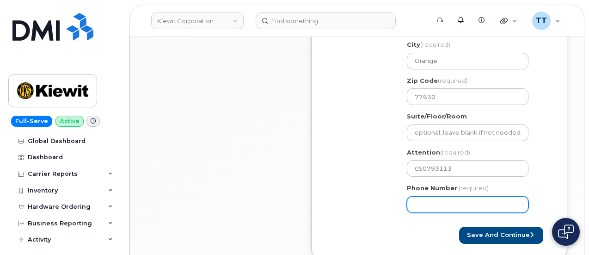
click at [433, 198] on input "Phone Number" at bounding box center [468, 204] width 122 height 17
paste input "7857477935"
select select
type input "7857477935"
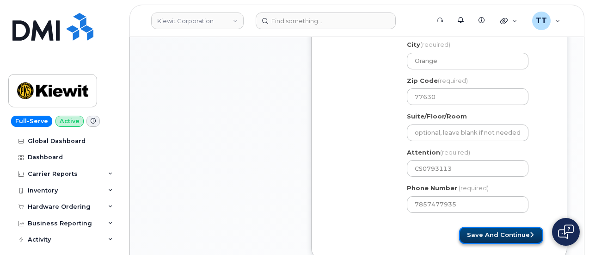
click at [498, 232] on button "Save and Continue" at bounding box center [501, 234] width 84 height 17
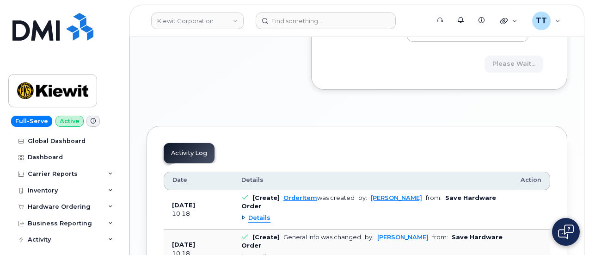
scroll to position [601, 0]
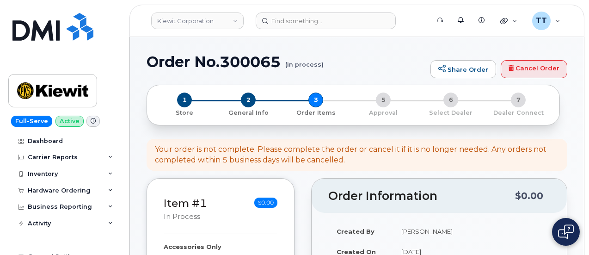
select select
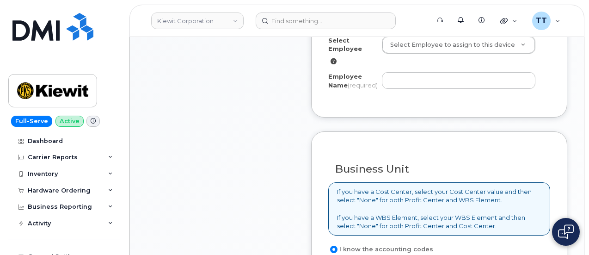
scroll to position [388, 0]
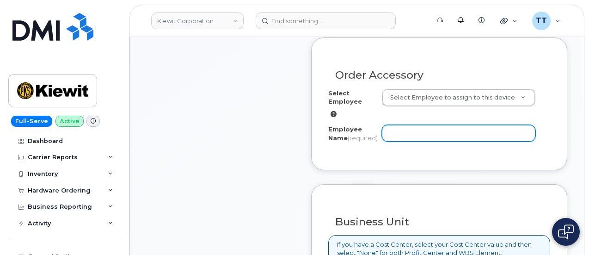
click at [409, 132] on input "Employee Name (required)" at bounding box center [458, 133] width 153 height 17
paste input "[PERSON_NAME]"
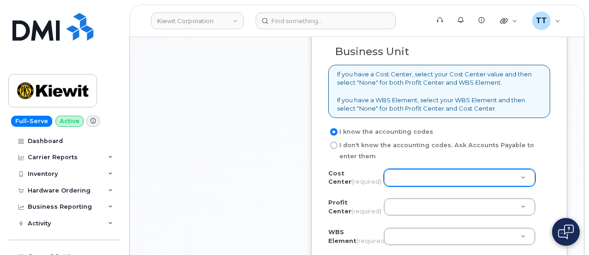
scroll to position [573, 0]
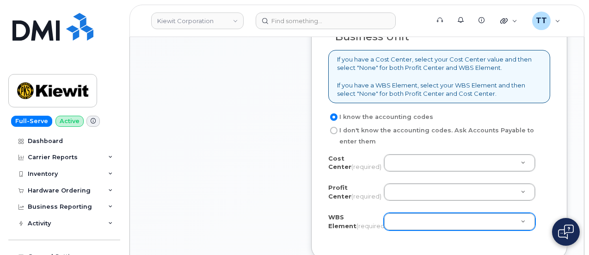
type input "Michael Pippin"
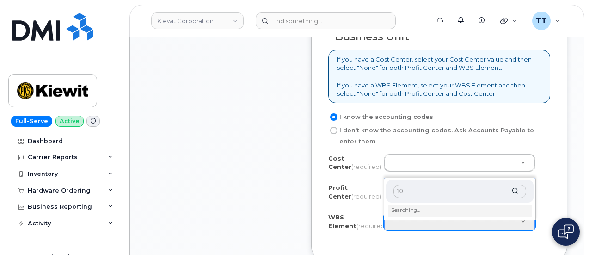
type input "1"
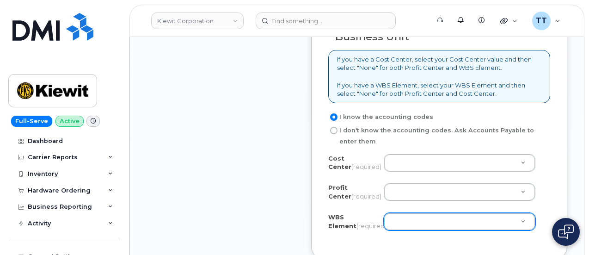
click at [521, 144] on label "I don't know the accounting codes. Ask Accounts Payable to enter them" at bounding box center [435, 136] width 214 height 22
click at [337, 134] on input "I don't know the accounting codes. Ask Accounts Payable to enter them" at bounding box center [333, 130] width 7 height 7
radio input "true"
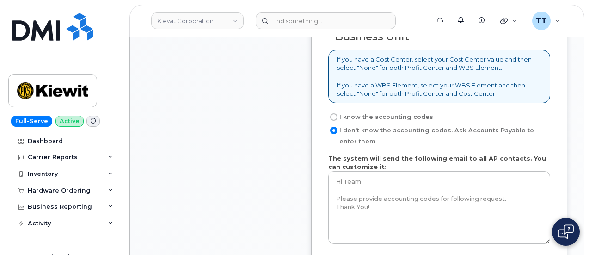
click at [335, 120] on input "I know the accounting codes" at bounding box center [333, 116] width 7 height 7
radio input "true"
select select
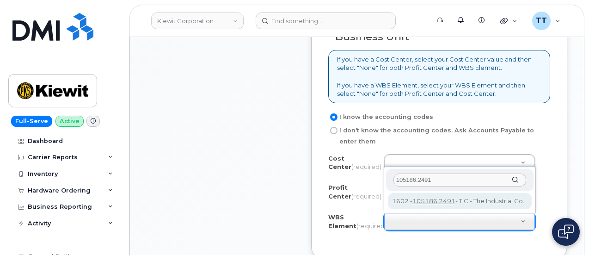
type input "105186.2491"
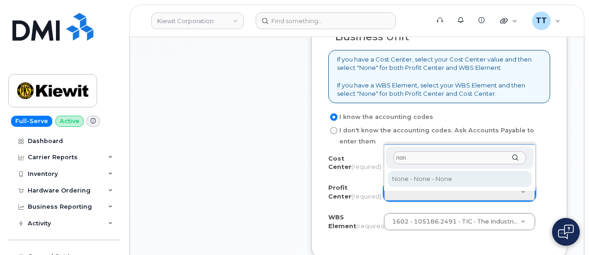
type input "non"
select select "None"
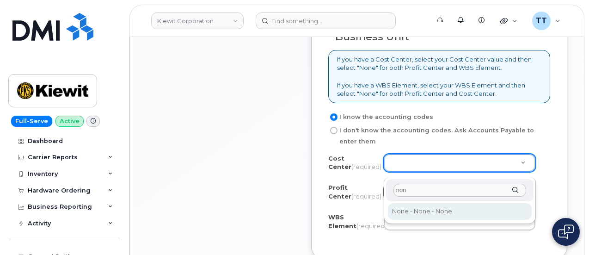
type input "non"
type input "None"
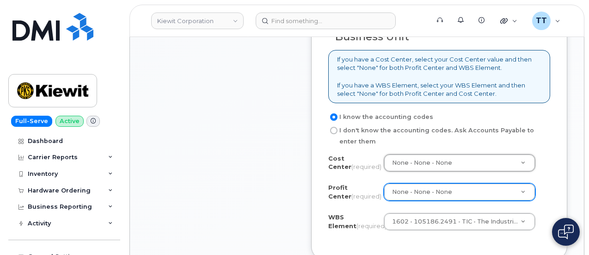
scroll to position [665, 0]
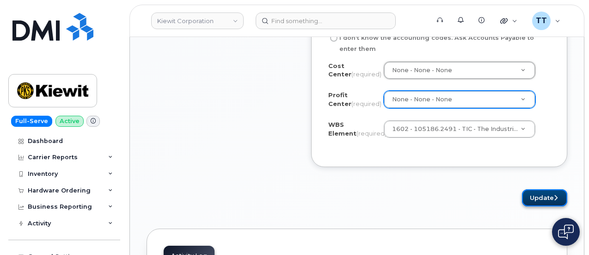
click at [537, 200] on button "Update" at bounding box center [544, 197] width 45 height 17
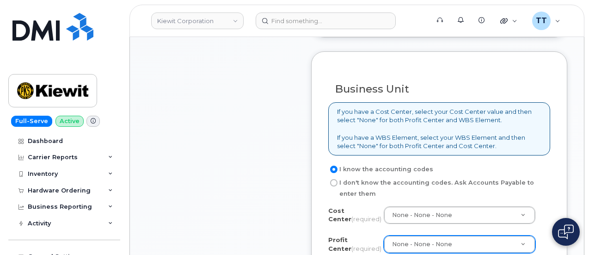
scroll to position [481, 0]
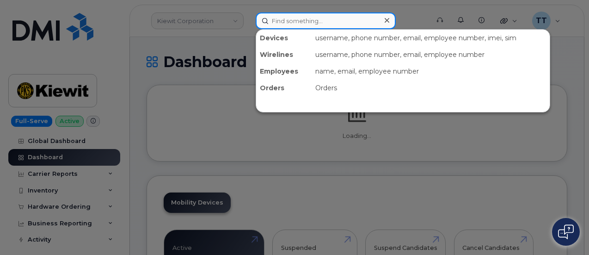
click at [323, 21] on input at bounding box center [326, 20] width 140 height 17
paste input "300051"
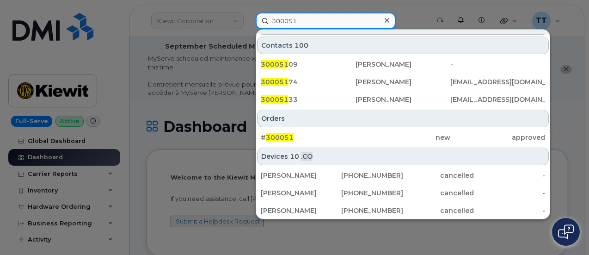
scroll to position [370, 0]
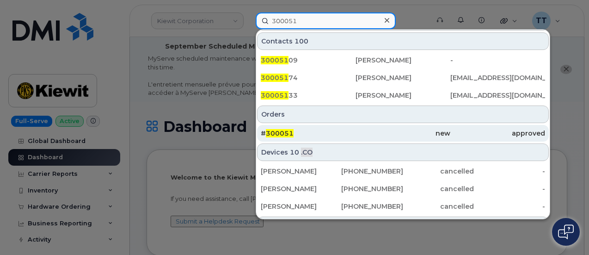
type input "300051"
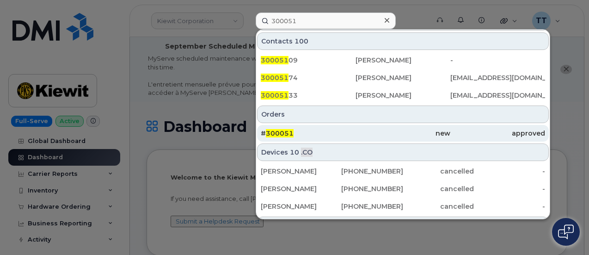
click at [275, 131] on span "300051" at bounding box center [280, 133] width 28 height 8
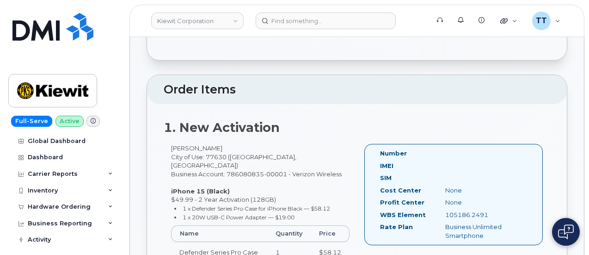
scroll to position [323, 0]
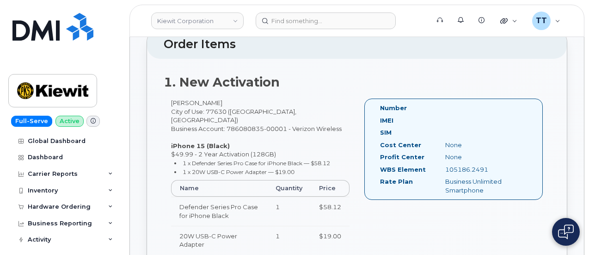
click at [461, 174] on div "105186.2491" at bounding box center [483, 169] width 91 height 9
click at [460, 174] on div "105186.2491" at bounding box center [483, 169] width 91 height 9
copy div "105186.2491"
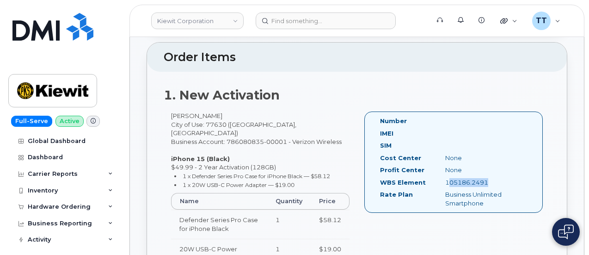
scroll to position [370, 0]
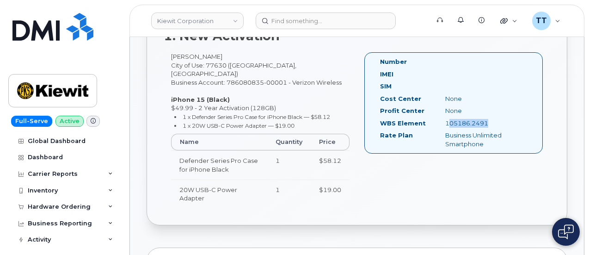
copy div "105186.2491"
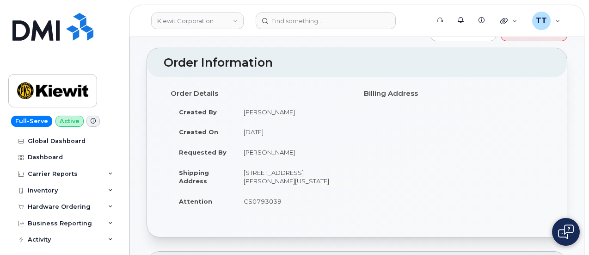
scroll to position [46, 0]
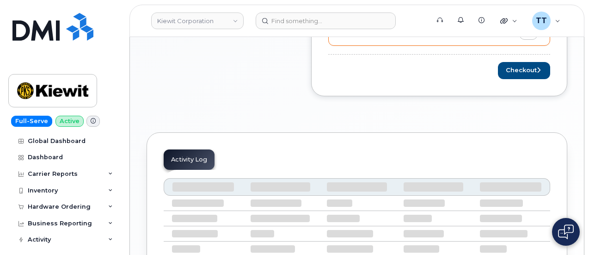
scroll to position [477, 0]
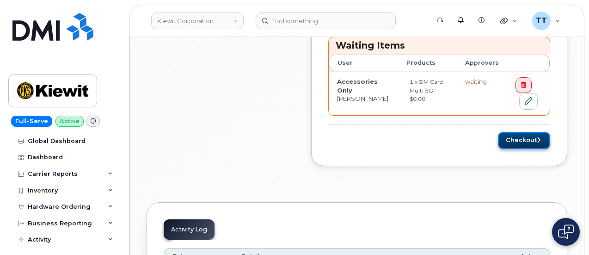
click at [515, 140] on button "Checkout" at bounding box center [524, 140] width 52 height 17
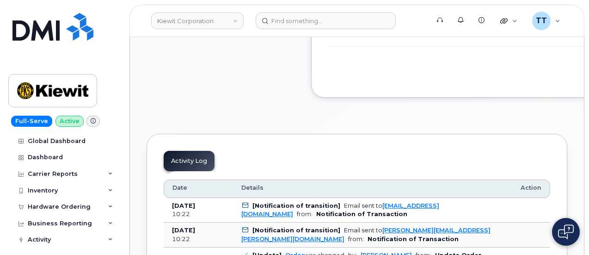
scroll to position [416, 0]
